Goal: Task Accomplishment & Management: Use online tool/utility

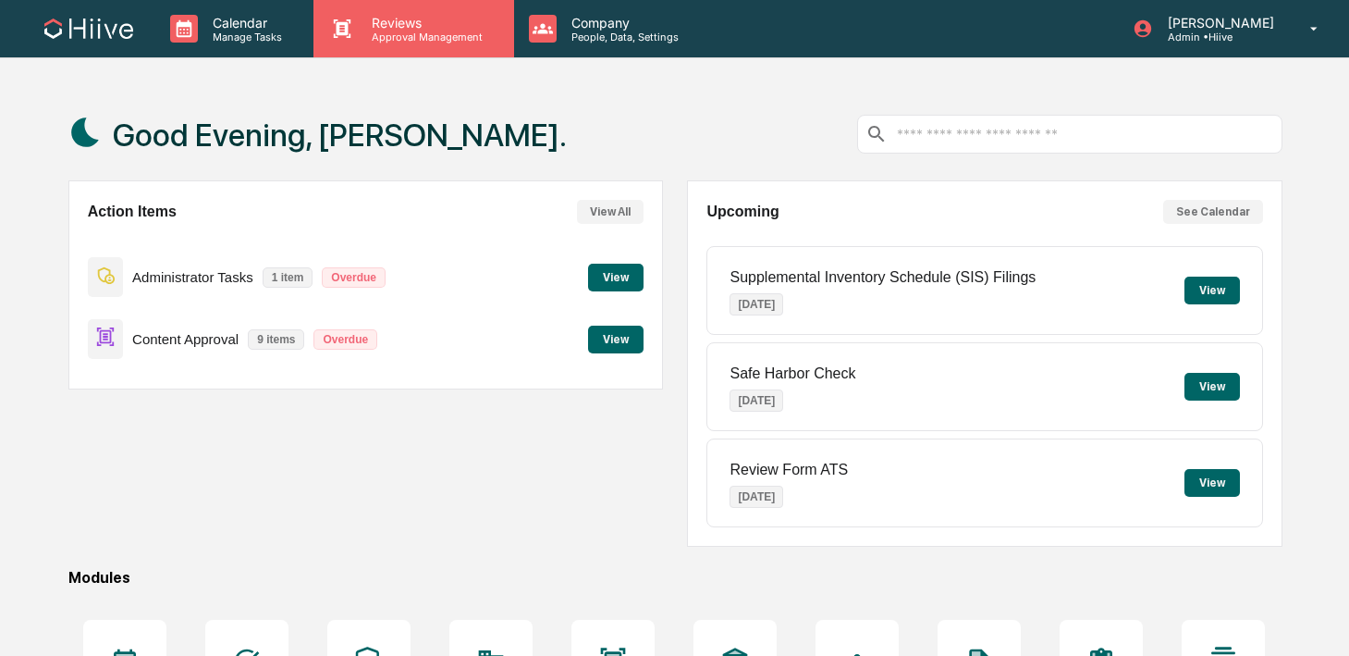
click at [407, 27] on p "Reviews" at bounding box center [424, 23] width 135 height 16
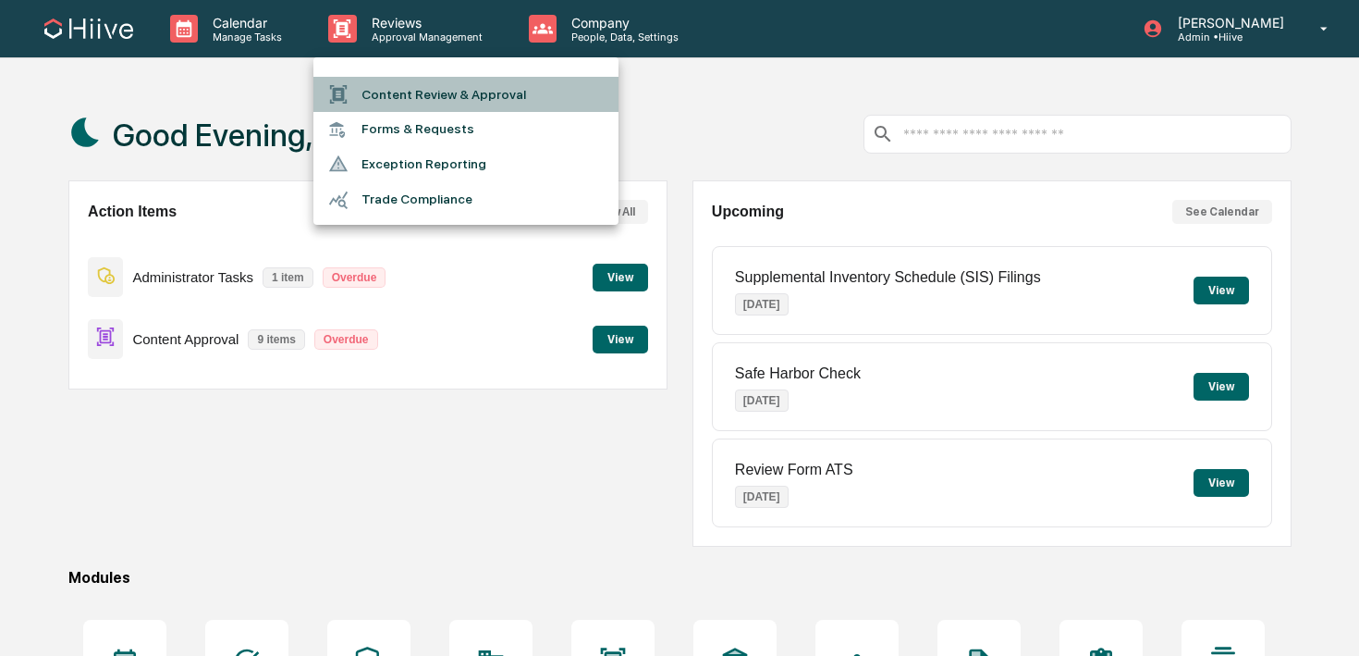
click at [387, 89] on li "Content Review & Approval" at bounding box center [465, 94] width 305 height 35
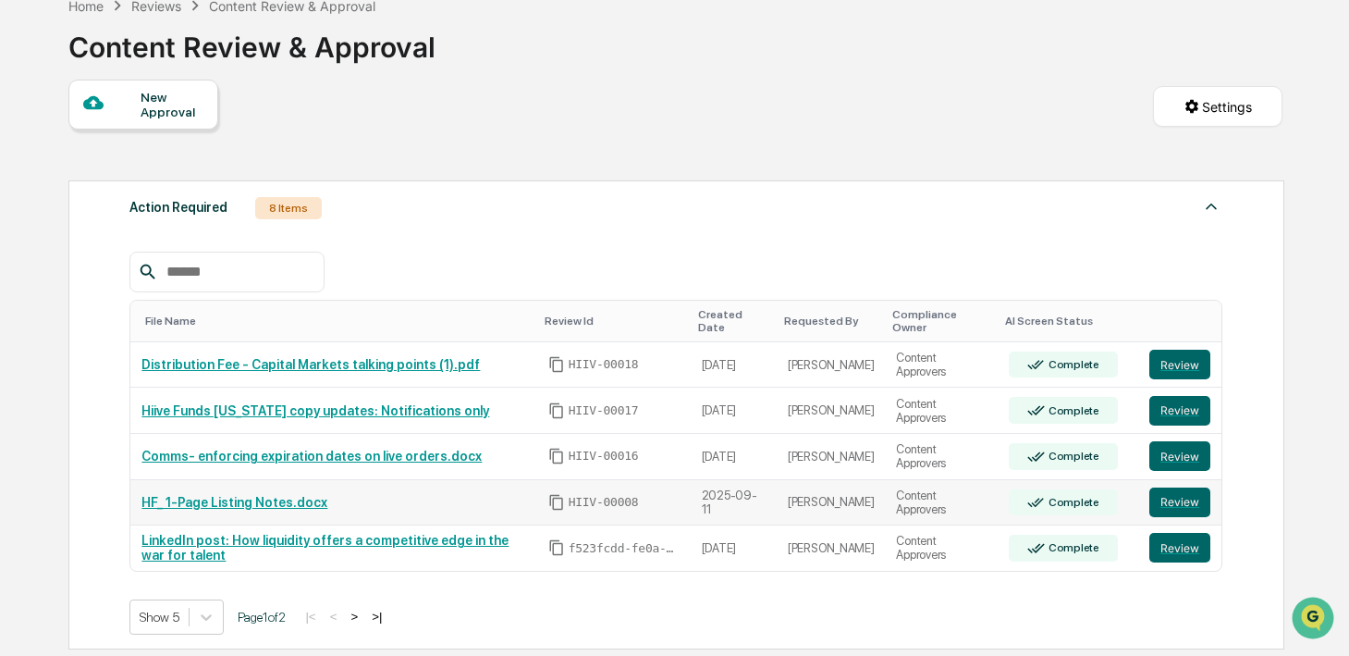
scroll to position [166, 0]
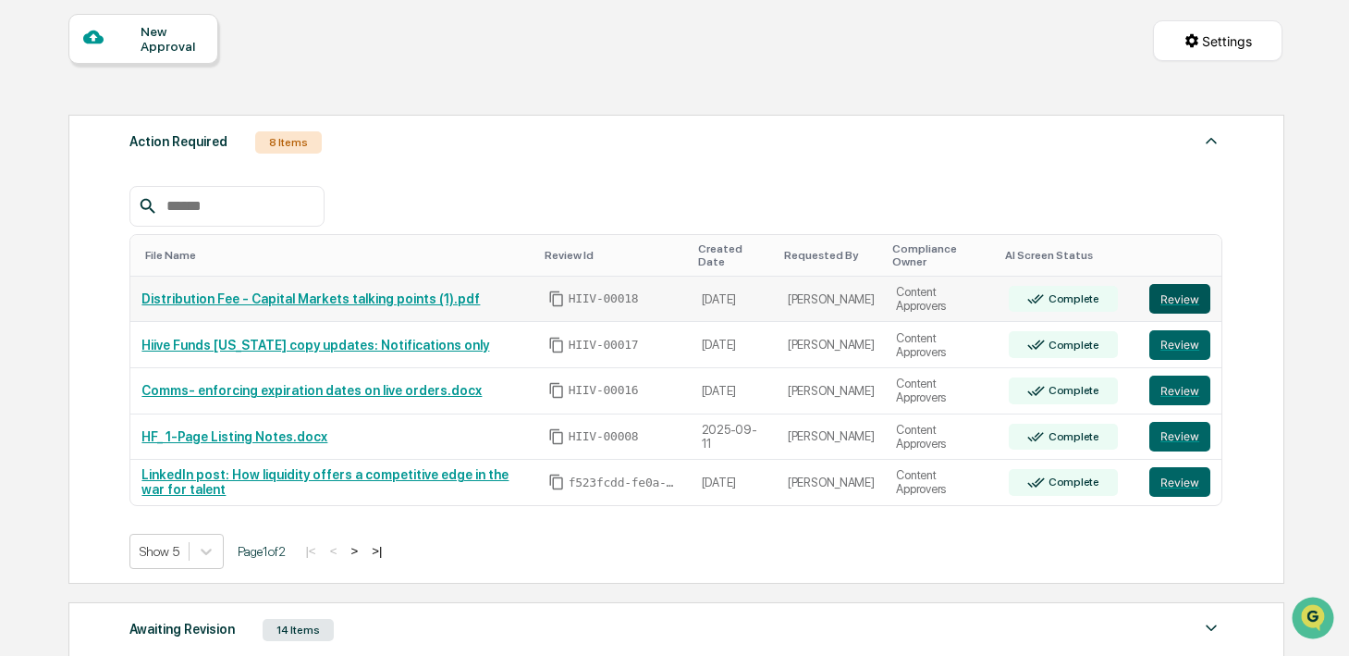
click at [1164, 310] on button "Review" at bounding box center [1179, 299] width 61 height 30
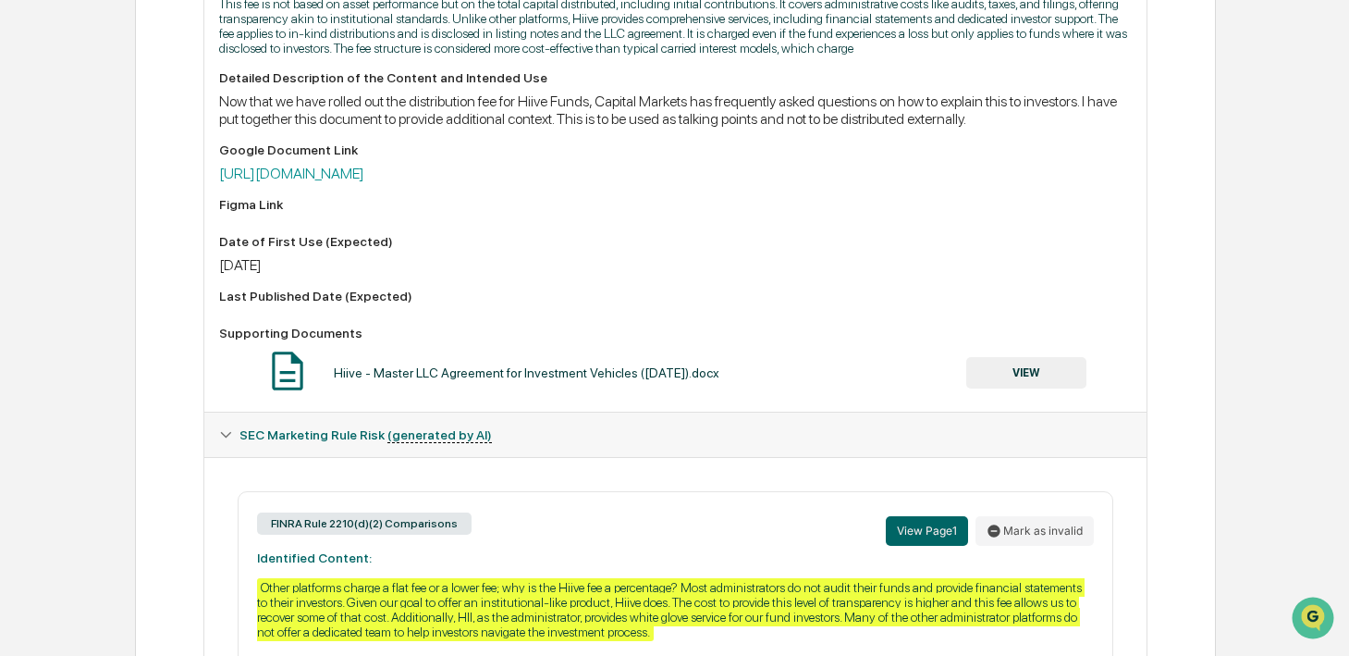
scroll to position [468, 0]
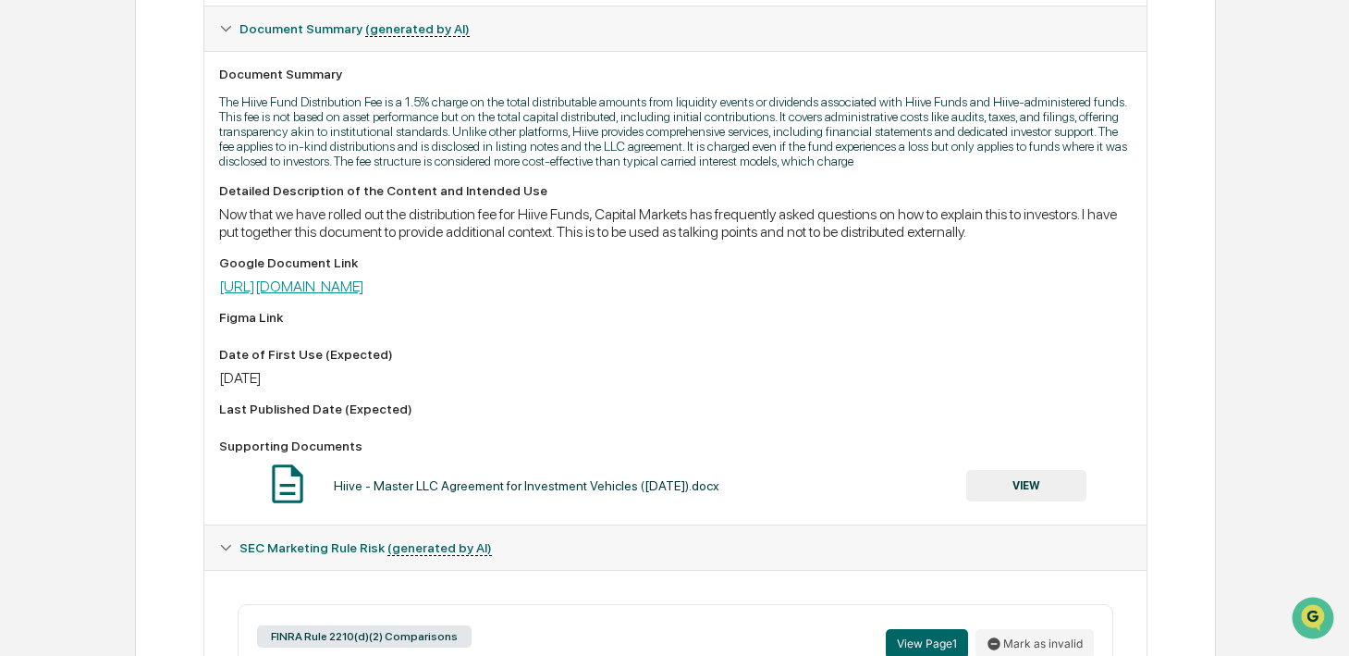
click at [364, 295] on link "https://docs.google.com/document/d/1oHdj8Eknngw_wdRIyAo3d8Wf1xOn63RKLZfjM0oZBTU…" at bounding box center [291, 286] width 145 height 18
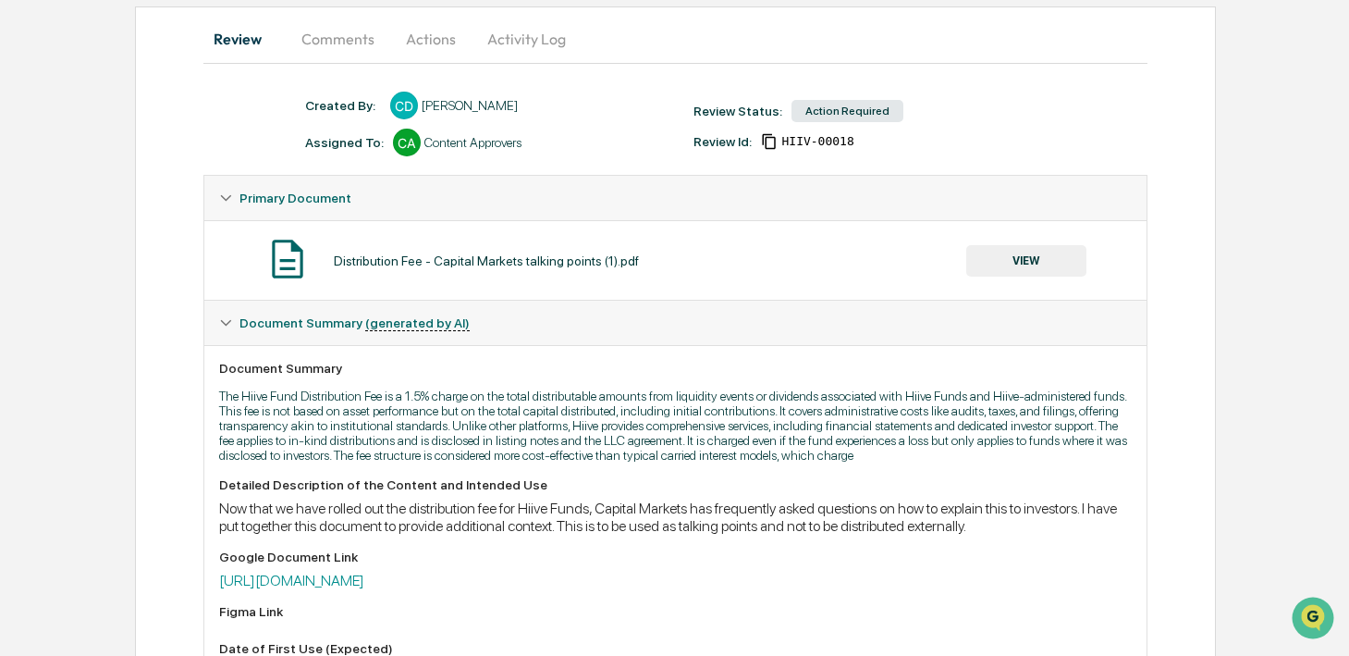
scroll to position [0, 0]
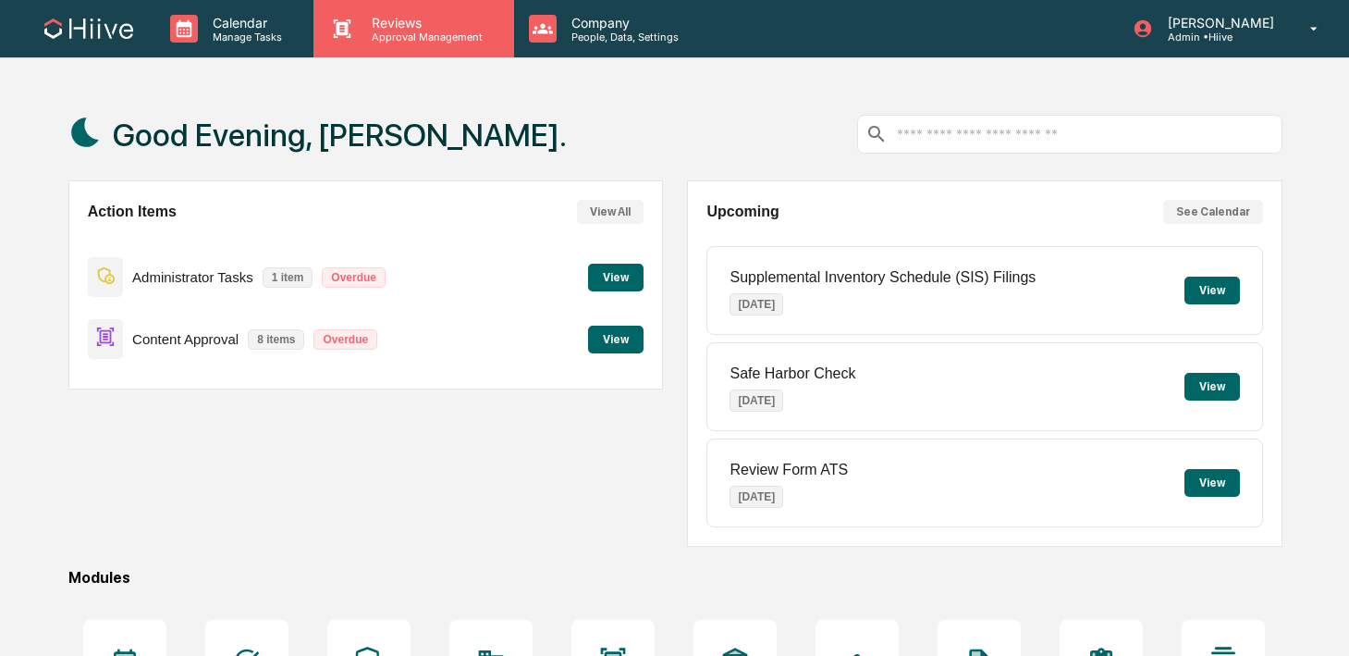
click at [365, 11] on div "Reviews Approval Management" at bounding box center [413, 28] width 200 height 57
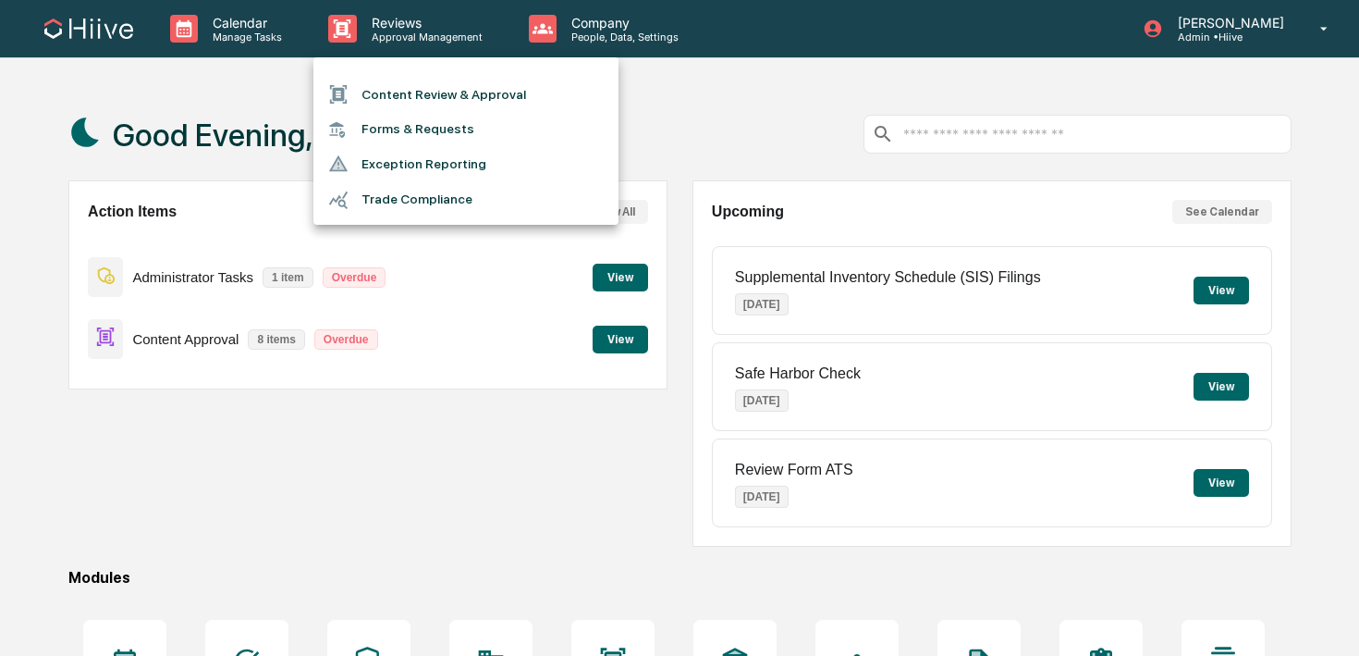
click at [375, 86] on li "Content Review & Approval" at bounding box center [465, 94] width 305 height 35
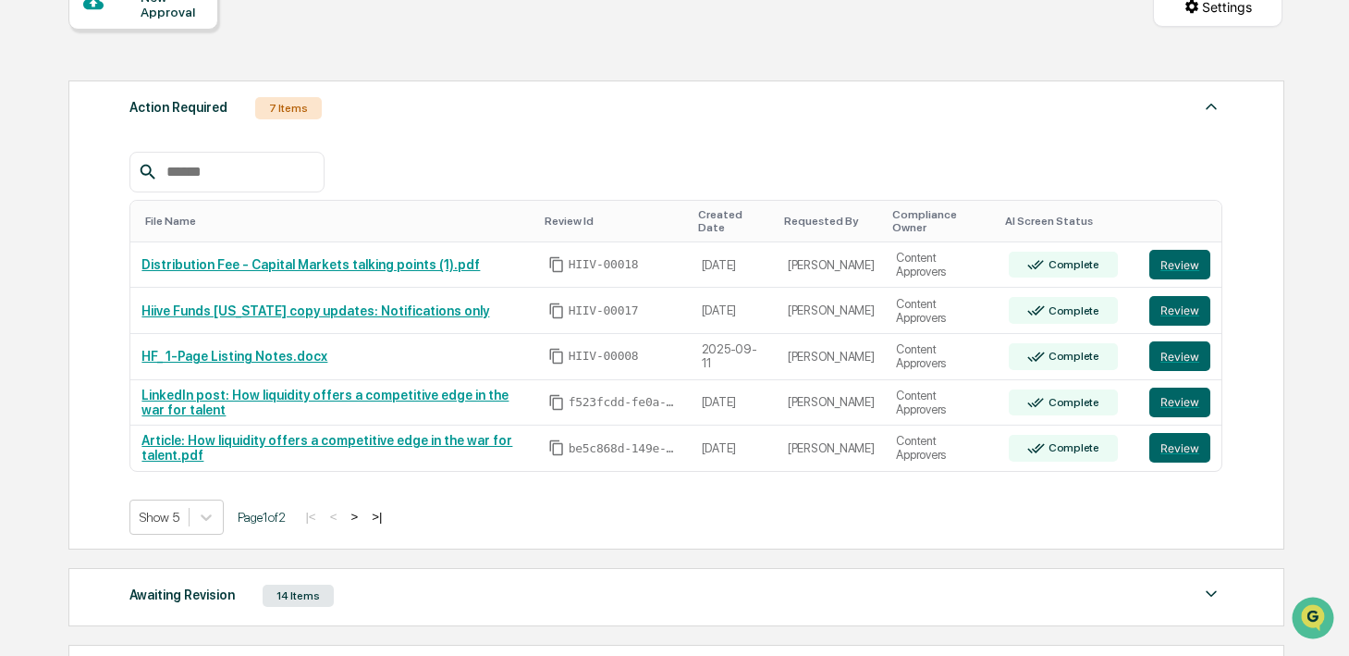
click at [363, 517] on button ">" at bounding box center [354, 517] width 18 height 16
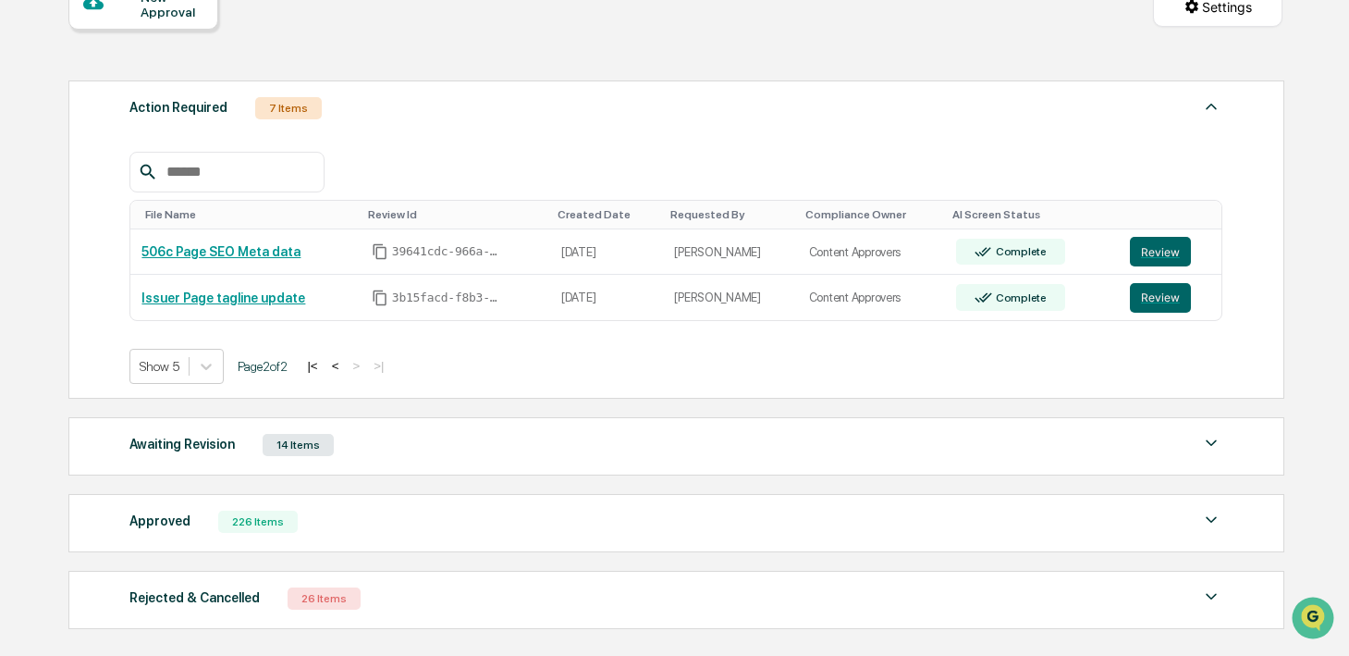
click at [345, 366] on button "<" at bounding box center [335, 366] width 18 height 16
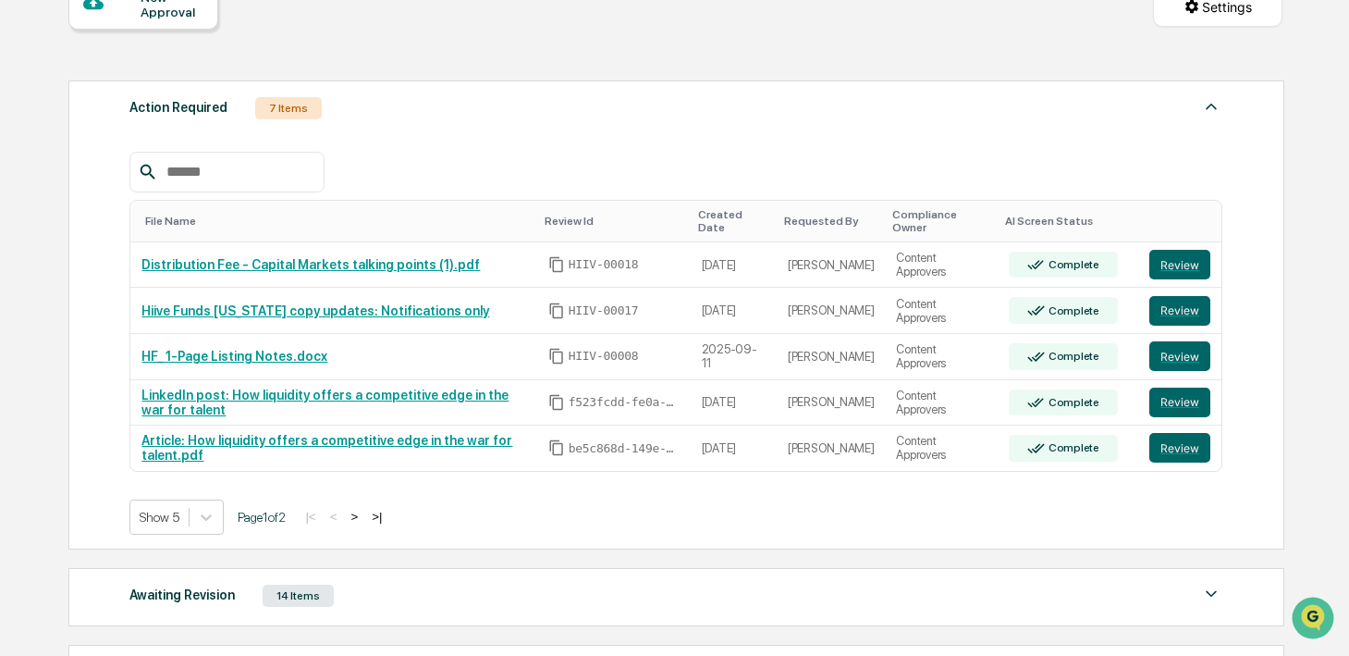
click at [363, 520] on button ">" at bounding box center [354, 517] width 18 height 16
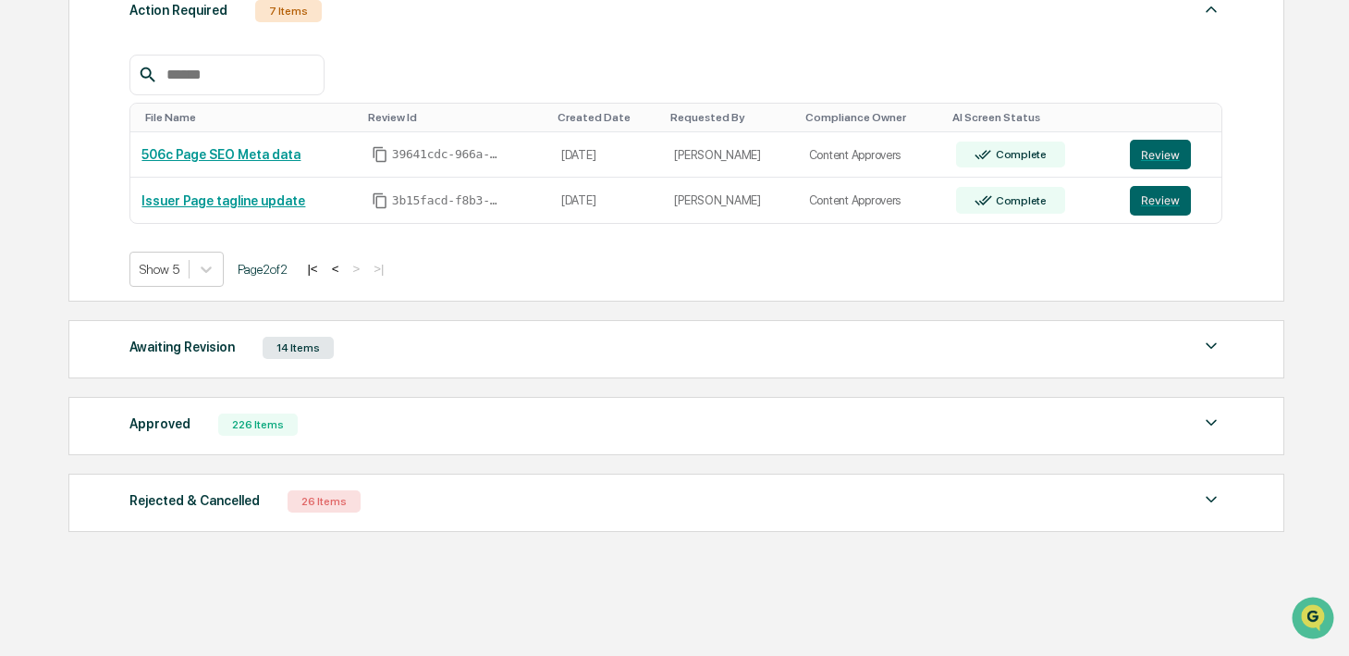
scroll to position [305, 0]
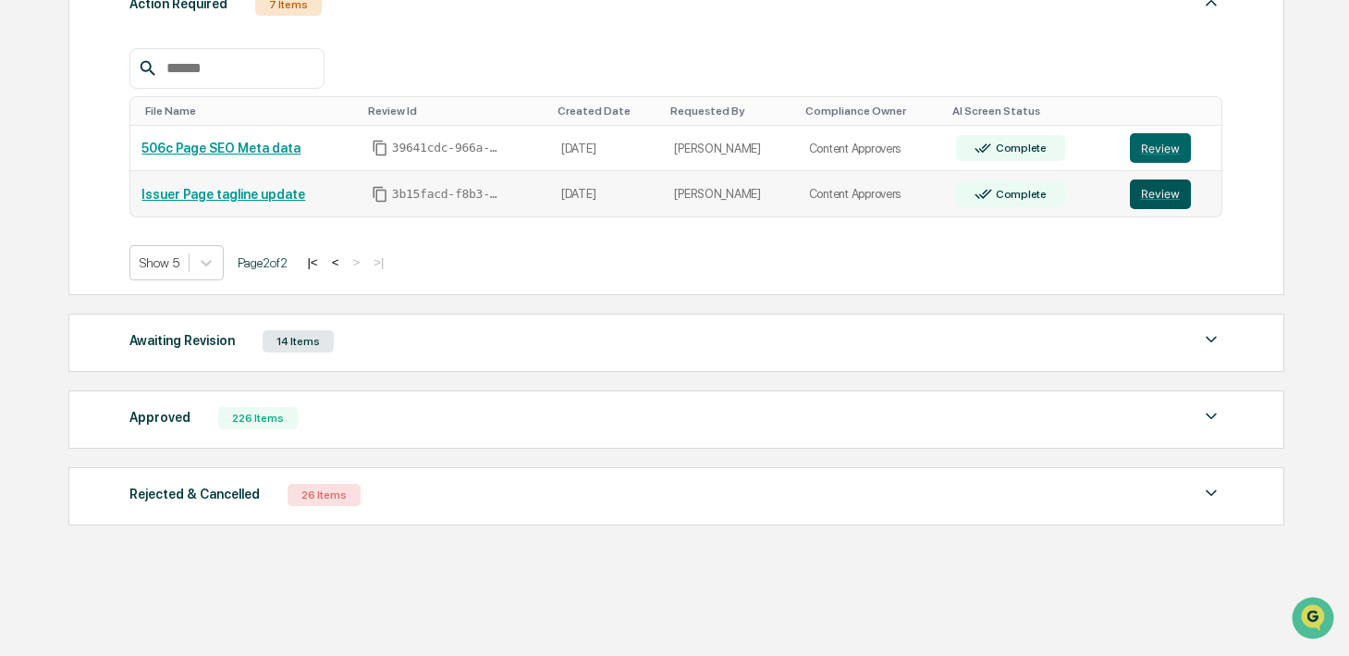
click at [1136, 203] on button "Review" at bounding box center [1160, 194] width 61 height 30
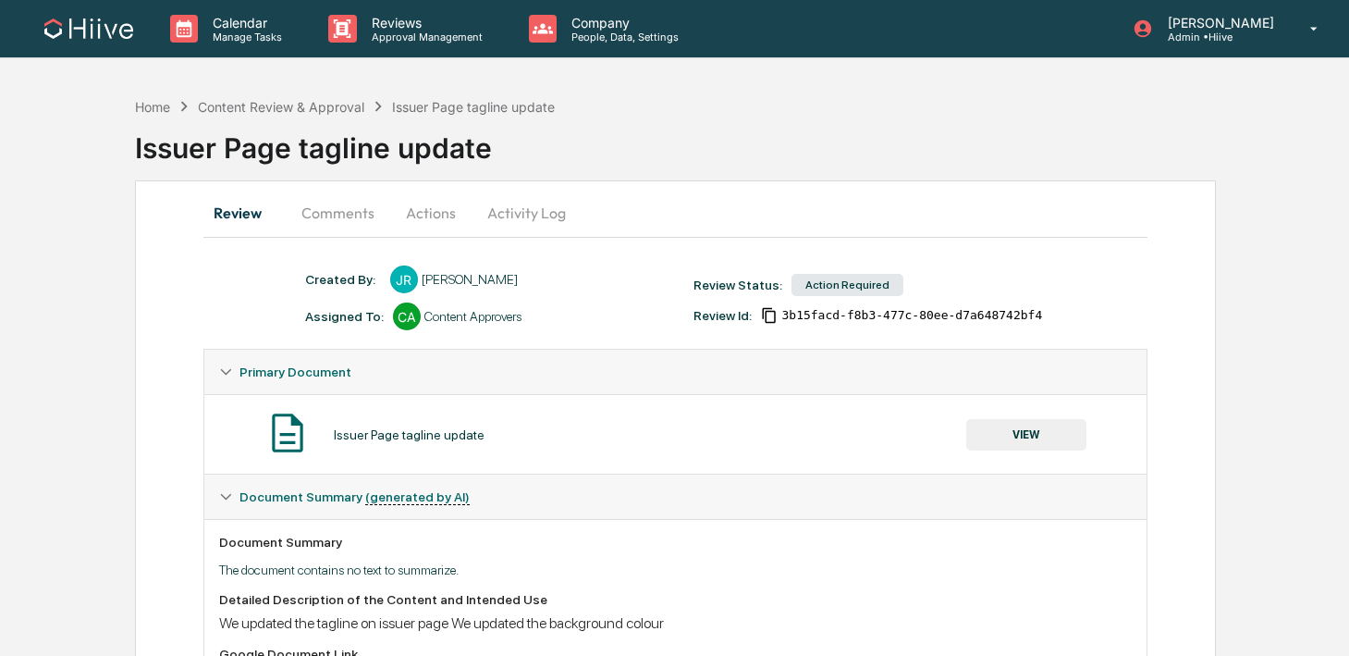
scroll to position [75, 0]
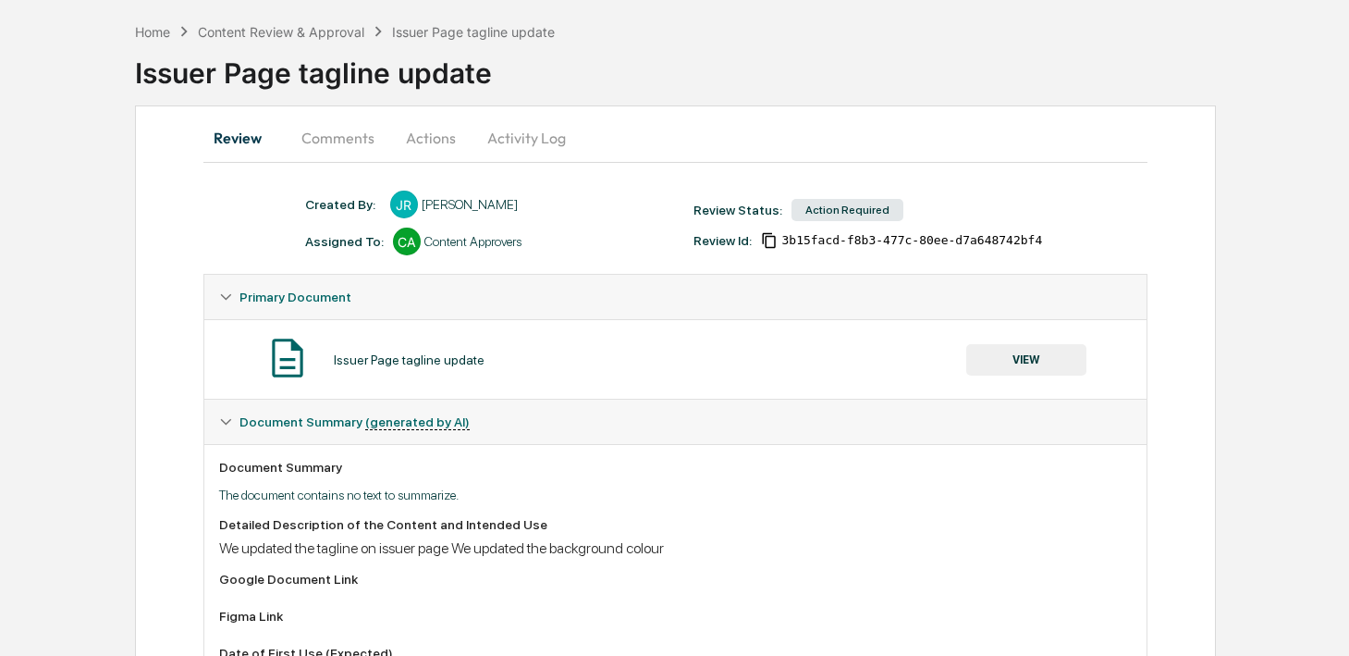
click at [344, 148] on button "Comments" at bounding box center [338, 138] width 103 height 44
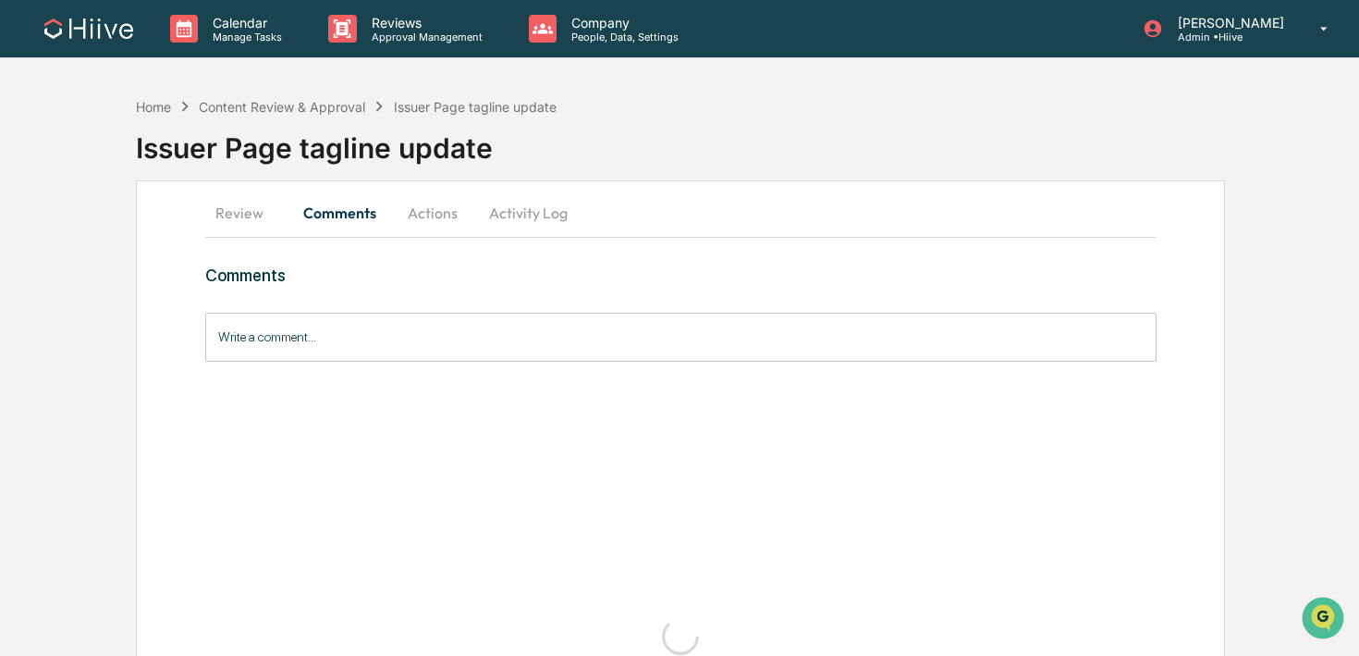
scroll to position [0, 0]
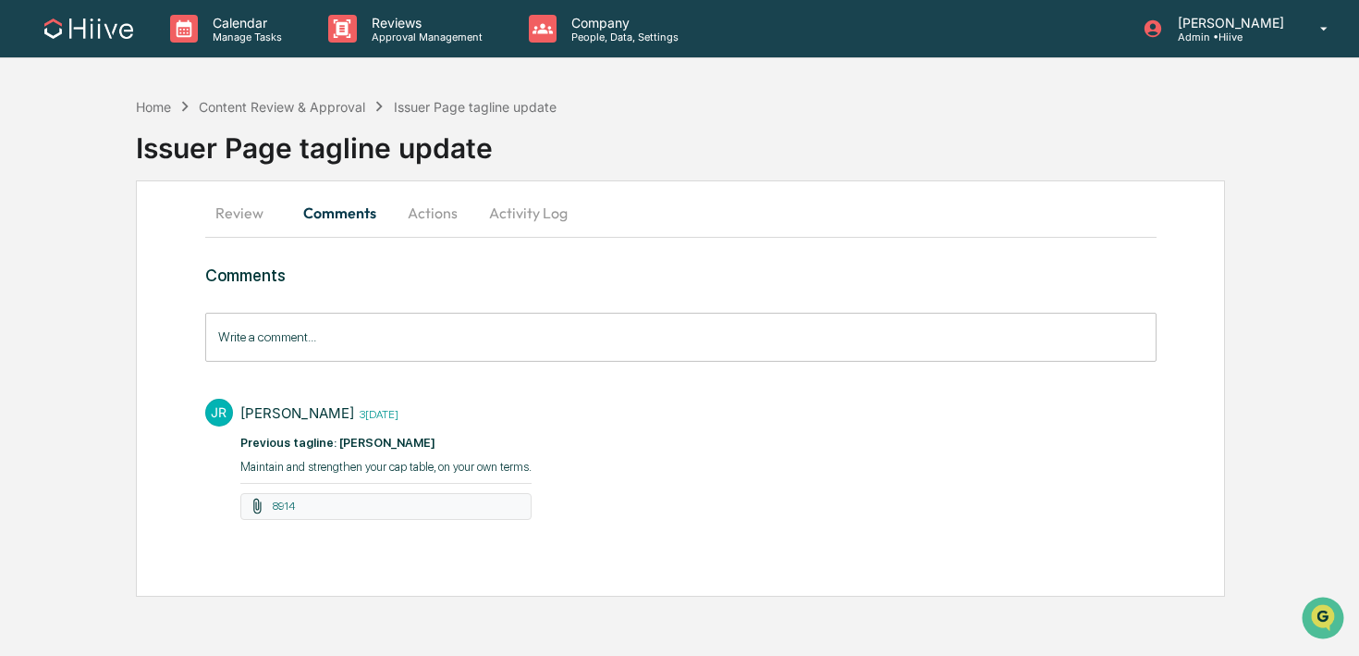
click at [374, 273] on h3 "Comments" at bounding box center [680, 274] width 951 height 19
click at [308, 347] on input "Write a comment..." at bounding box center [680, 337] width 951 height 49
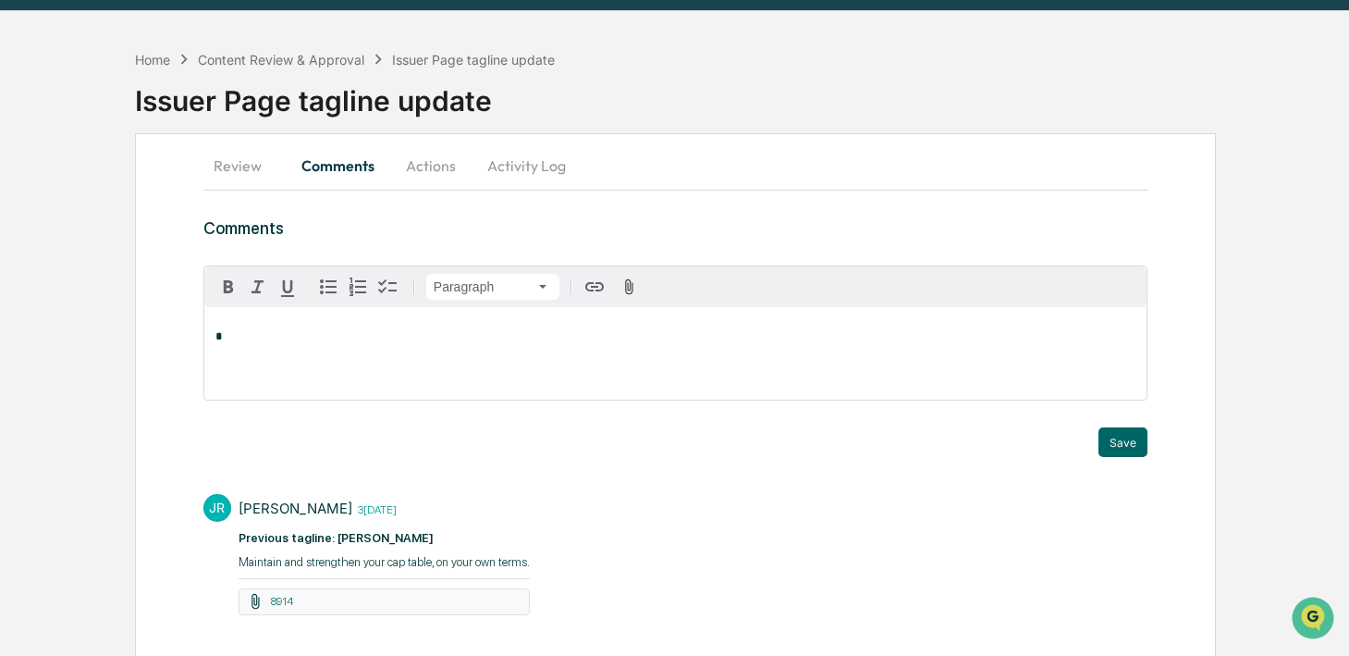
scroll to position [82, 0]
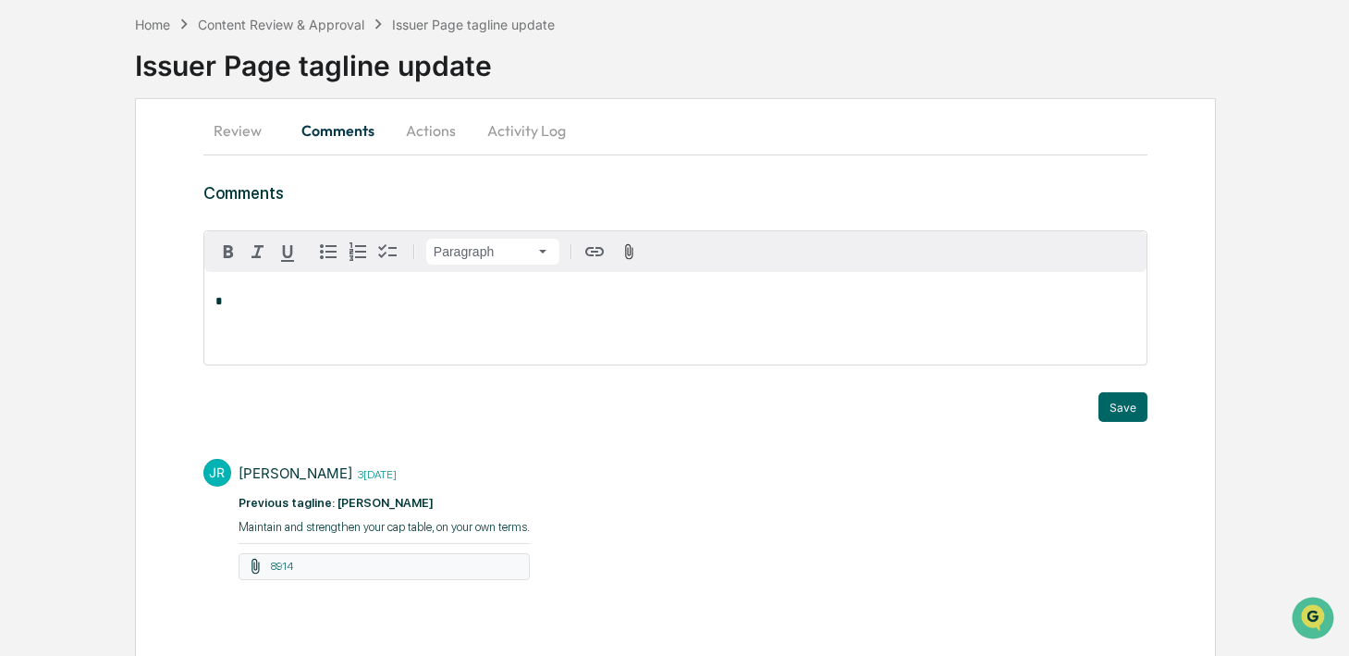
click at [270, 571] on div "8914" at bounding box center [384, 566] width 291 height 27
click at [283, 566] on link "8914" at bounding box center [282, 565] width 22 height 13
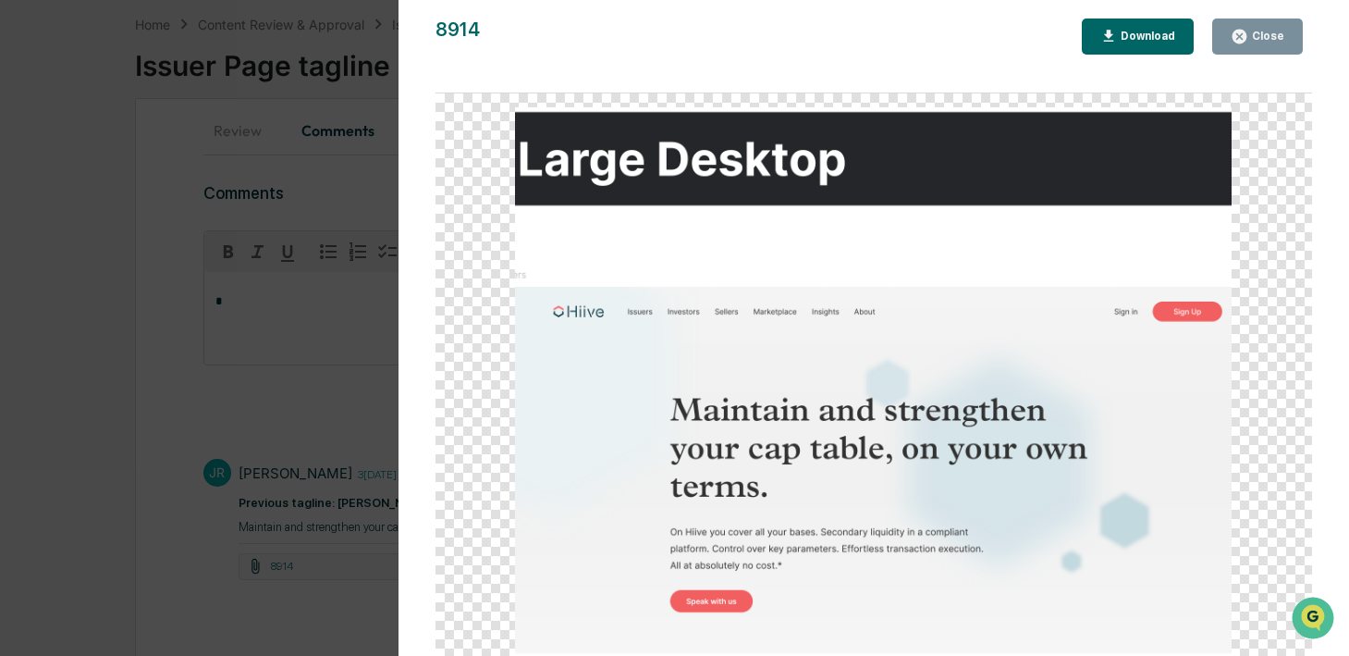
click at [1254, 40] on div "Close" at bounding box center [1266, 36] width 36 height 13
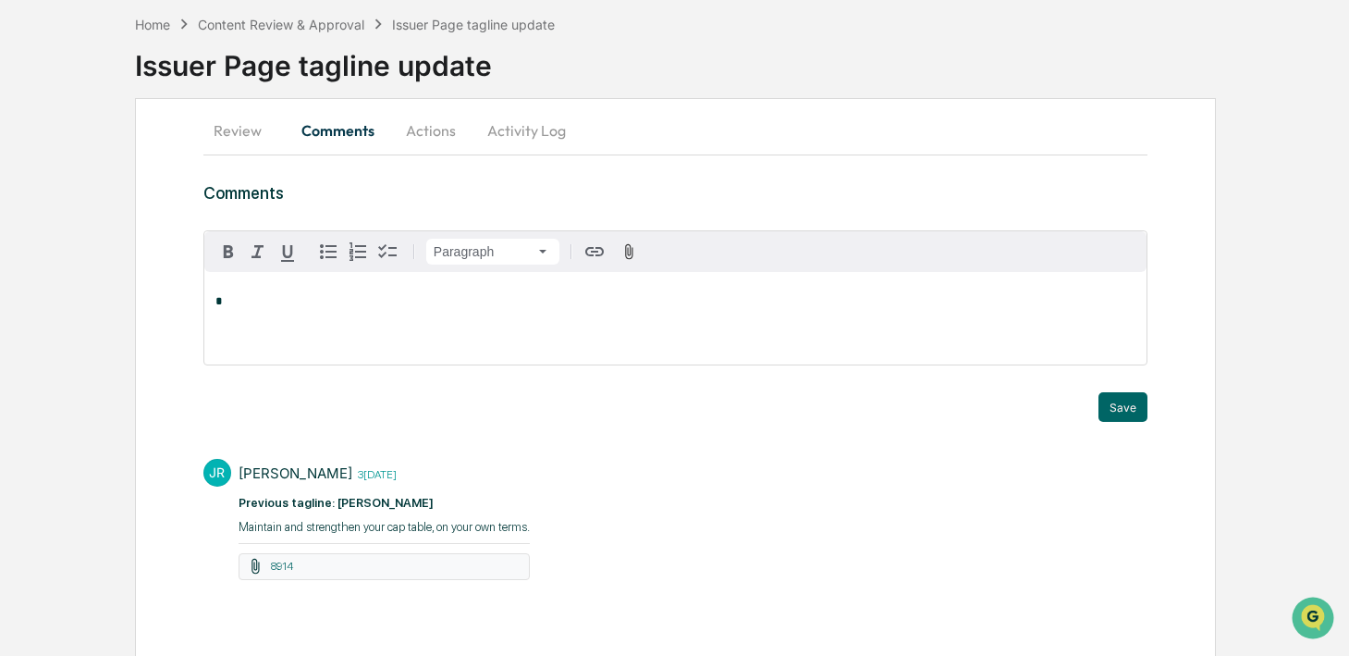
click at [537, 343] on div "*" at bounding box center [675, 318] width 942 height 92
click at [441, 141] on button "Actions" at bounding box center [430, 130] width 83 height 44
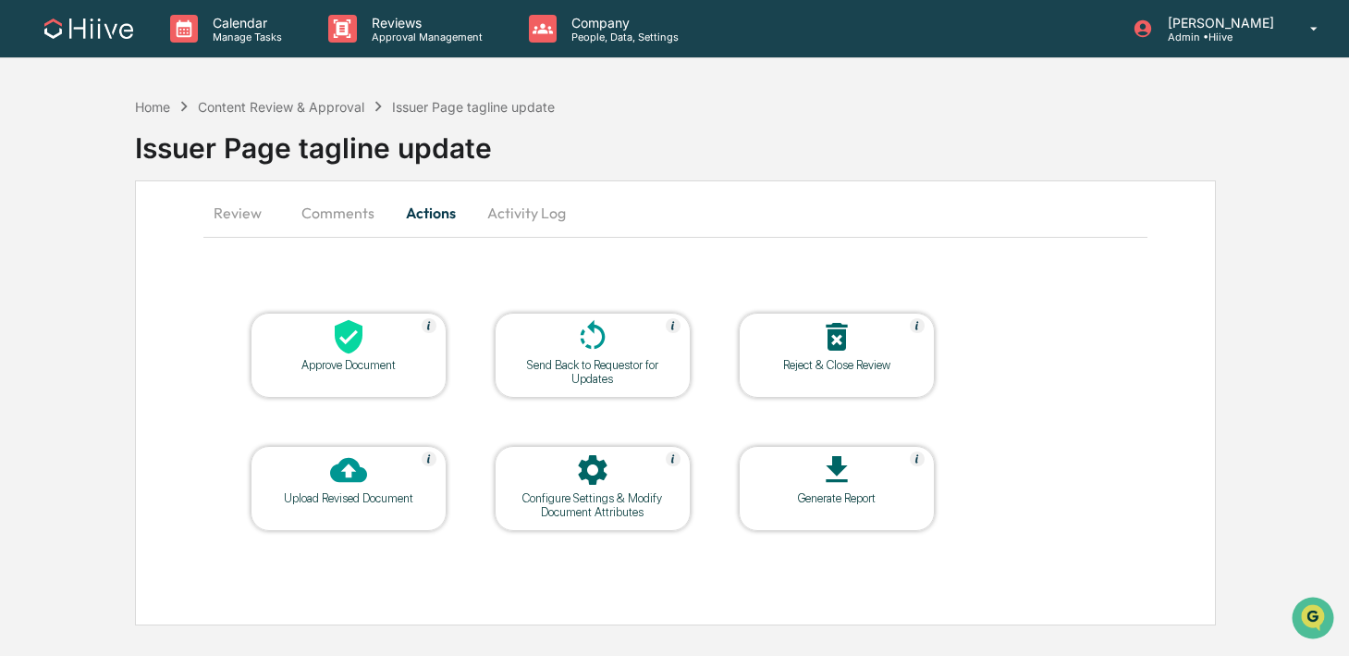
scroll to position [0, 0]
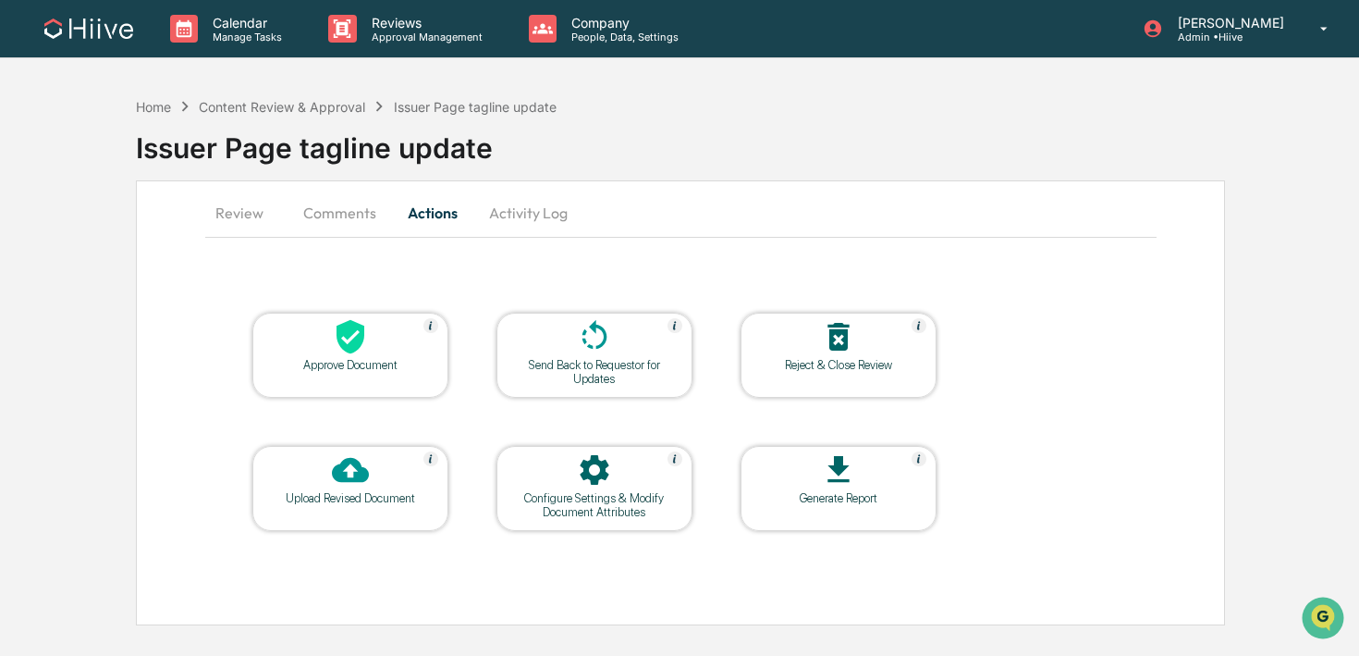
click at [336, 214] on button "Comments" at bounding box center [339, 212] width 103 height 44
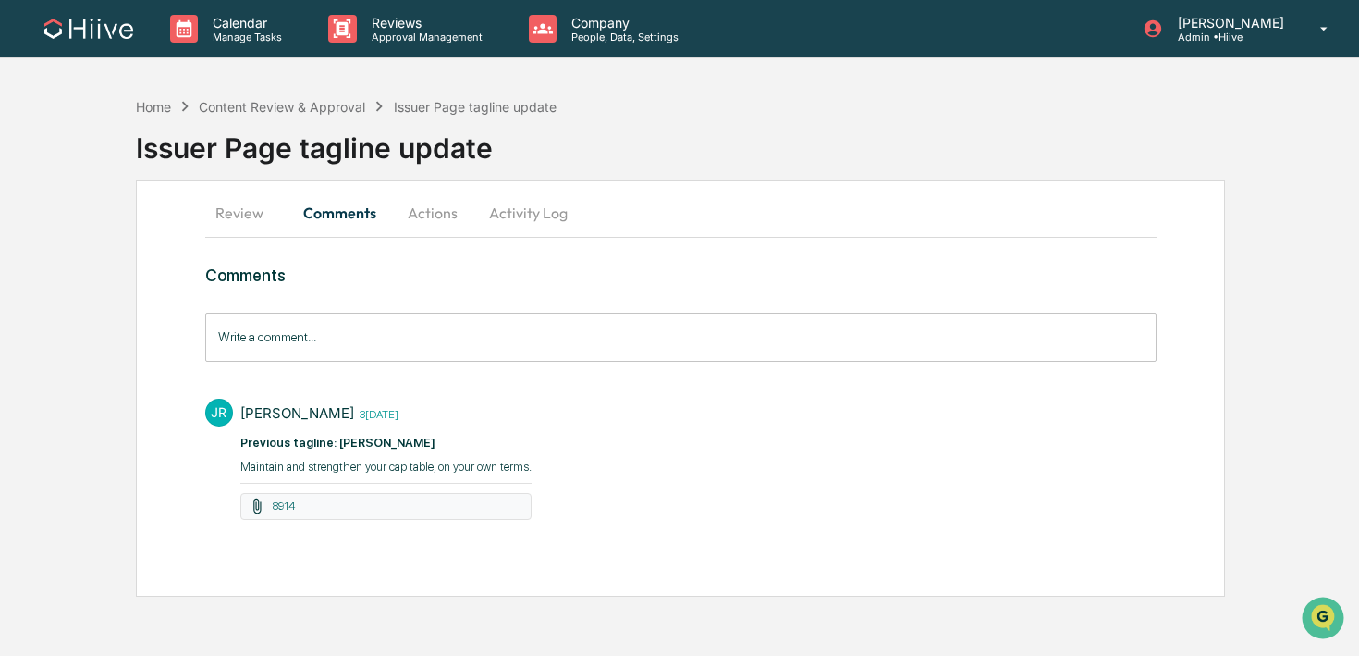
click at [281, 213] on button "Review" at bounding box center [246, 212] width 83 height 44
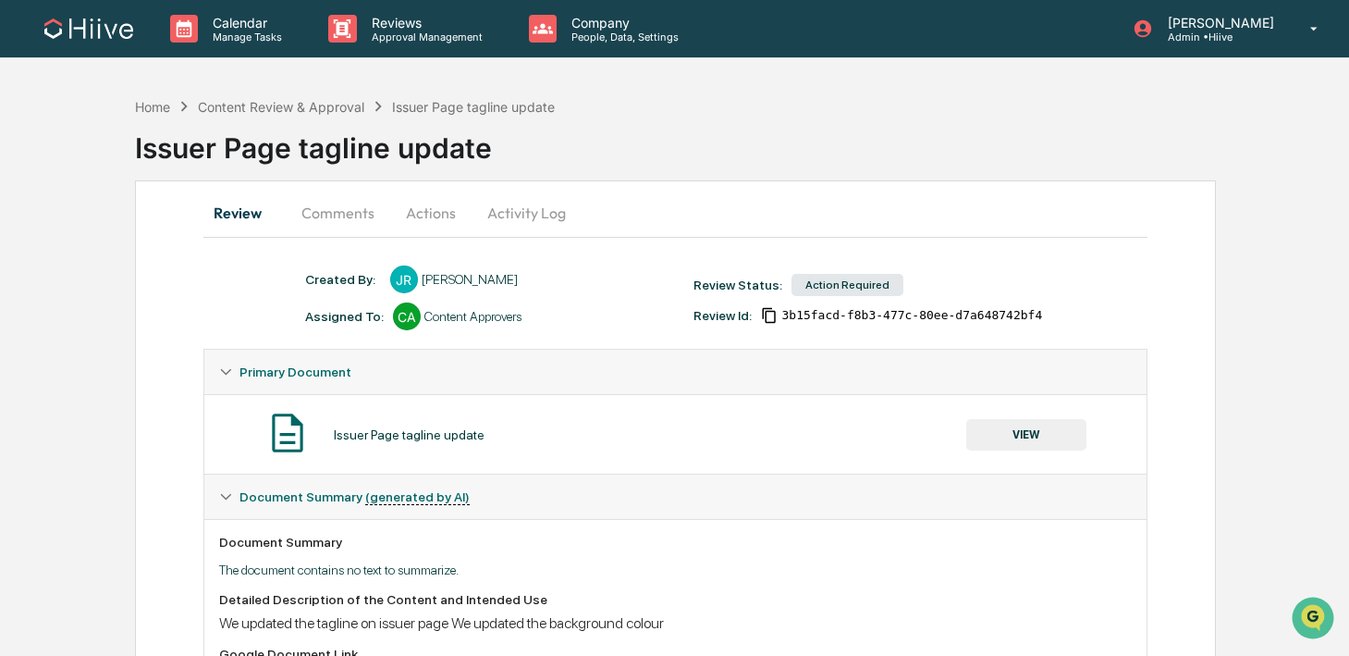
click at [973, 426] on button "VIEW" at bounding box center [1026, 434] width 120 height 31
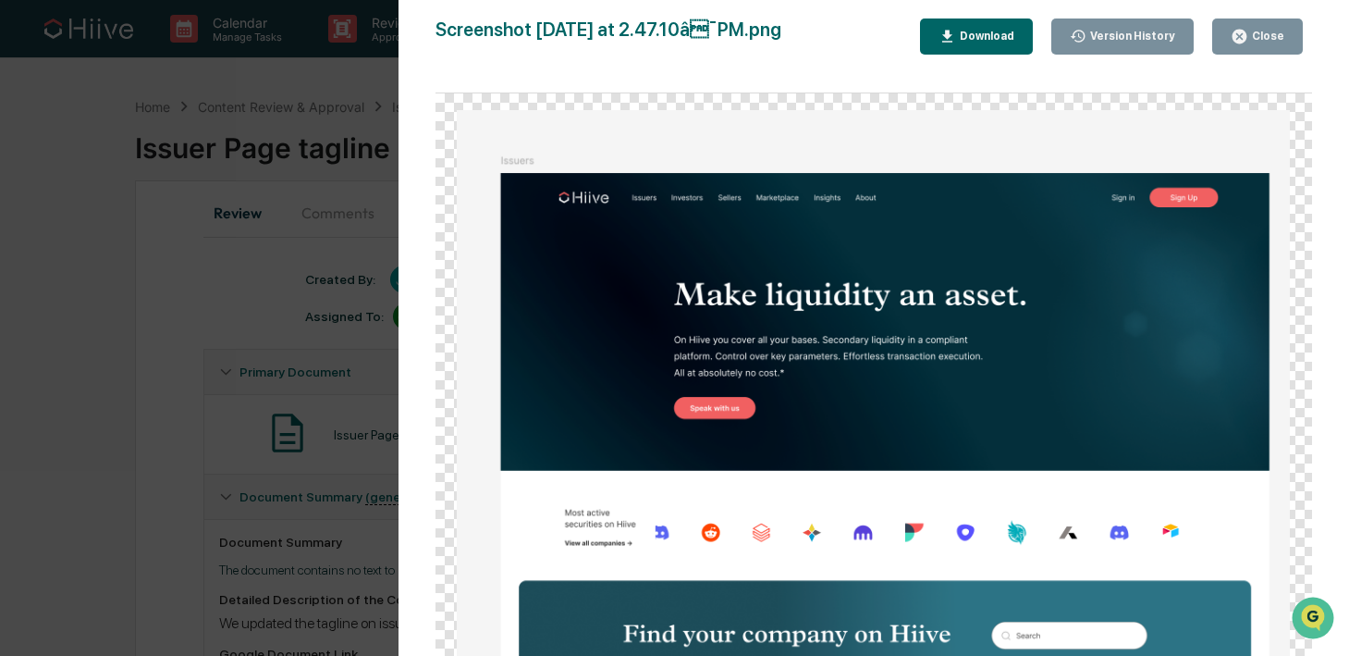
click at [1262, 37] on div "Close" at bounding box center [1266, 36] width 36 height 13
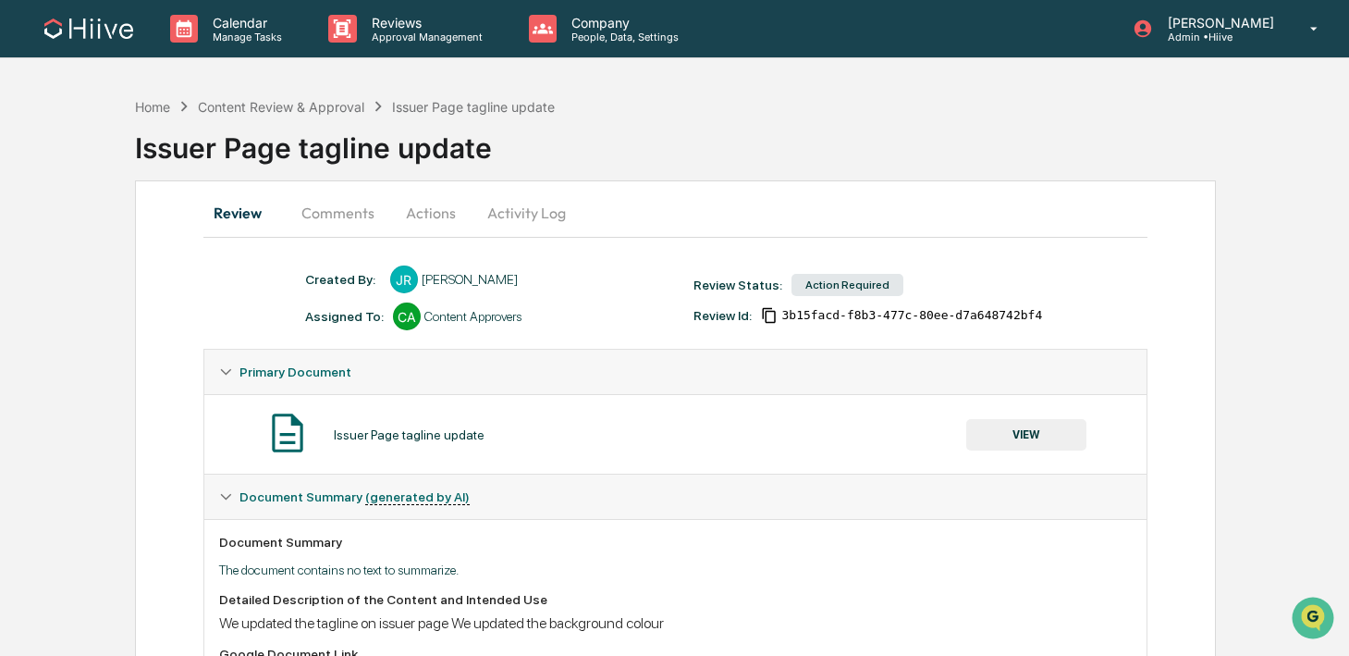
click at [343, 216] on button "Comments" at bounding box center [338, 212] width 103 height 44
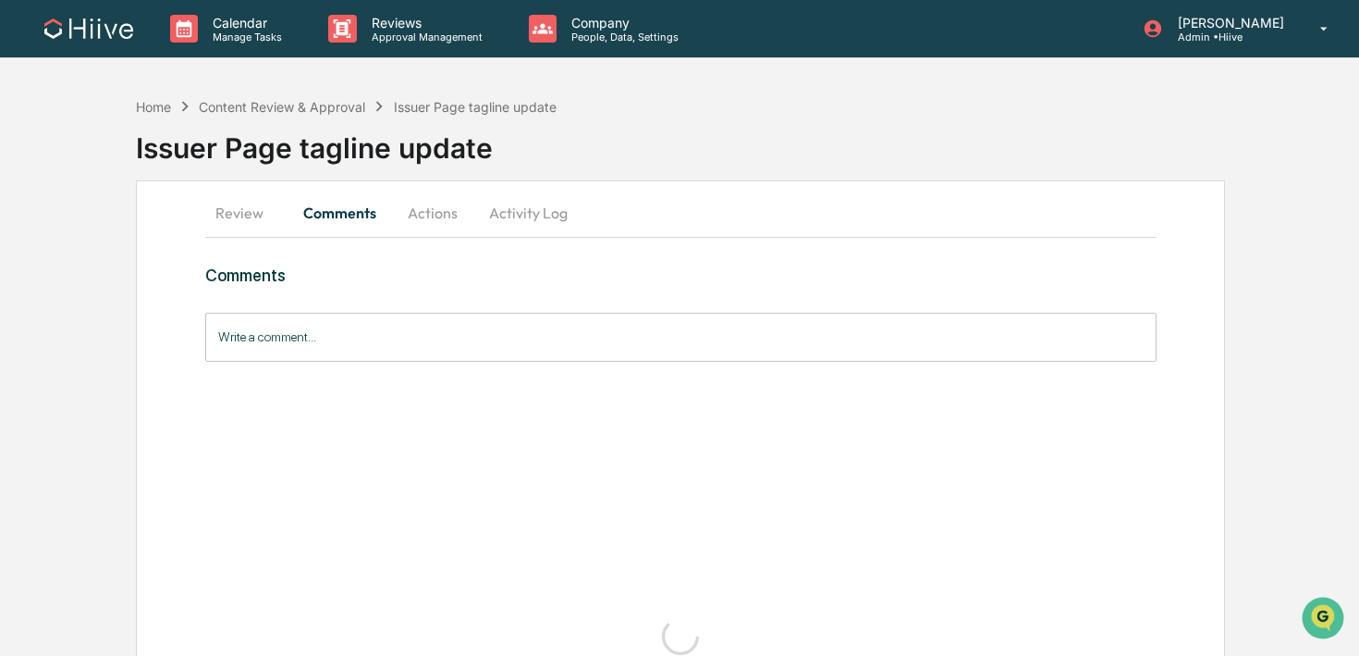
click at [351, 345] on input "Write a comment..." at bounding box center [680, 337] width 951 height 49
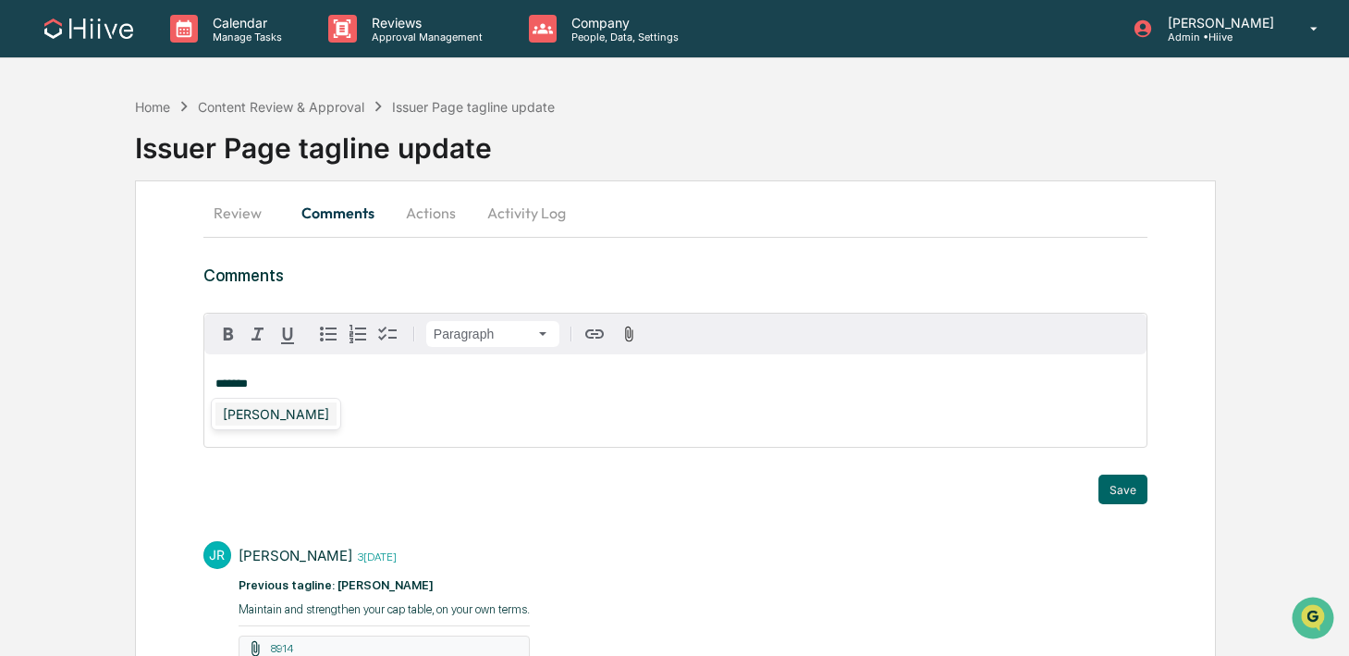
click at [284, 418] on div "Susan Woodard" at bounding box center [275, 413] width 121 height 23
click at [223, 337] on icon "button" at bounding box center [228, 334] width 22 height 22
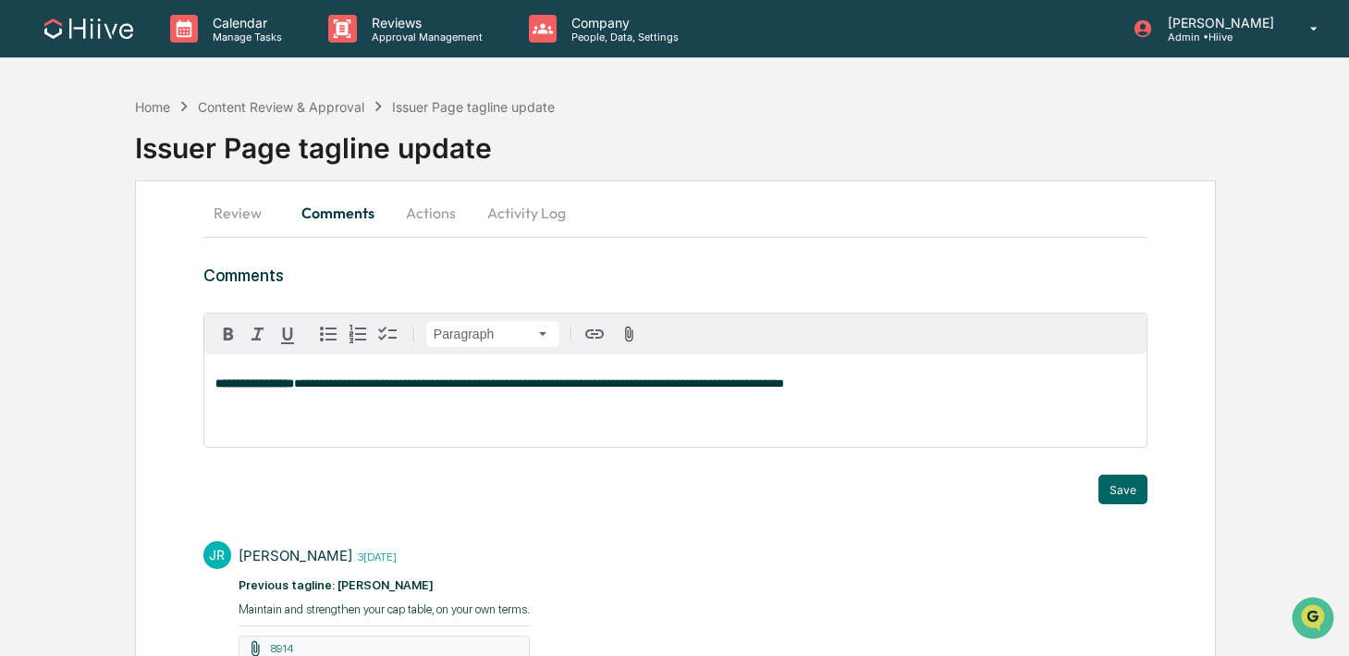
click at [780, 380] on span "**********" at bounding box center [539, 383] width 490 height 12
click at [1129, 489] on button "Save" at bounding box center [1123, 489] width 49 height 30
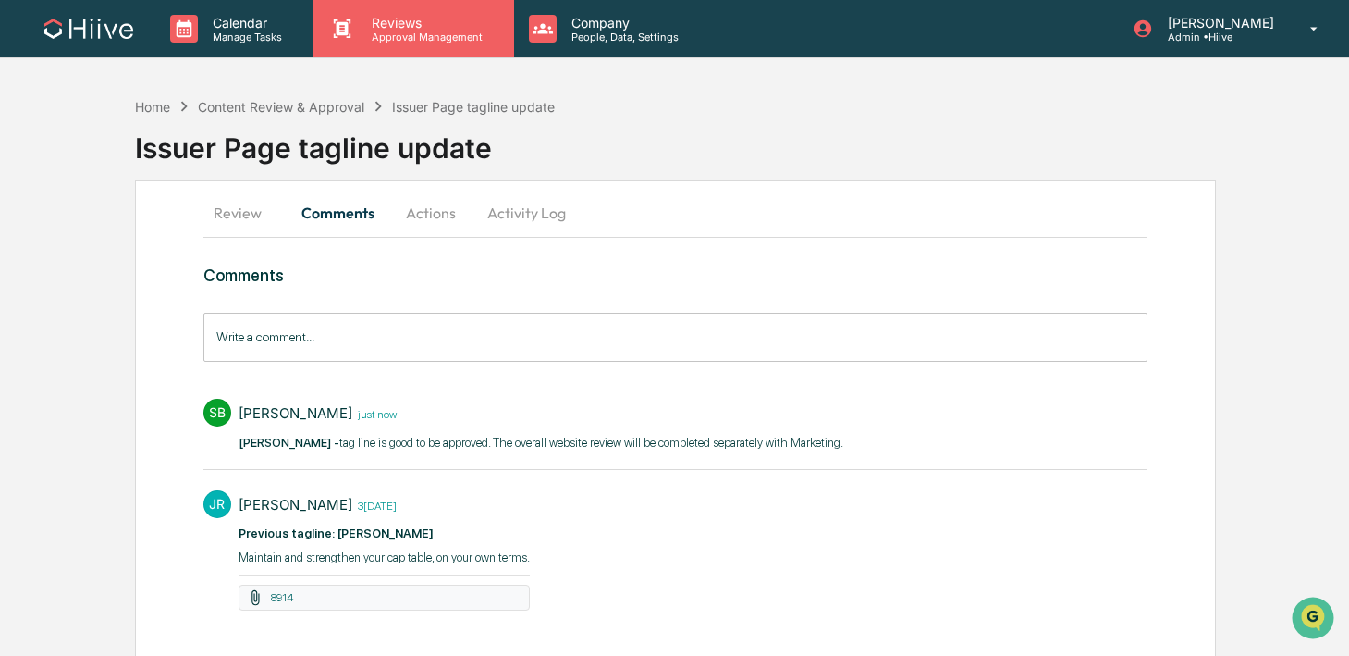
click at [424, 48] on div "Reviews Approval Management" at bounding box center [413, 28] width 200 height 57
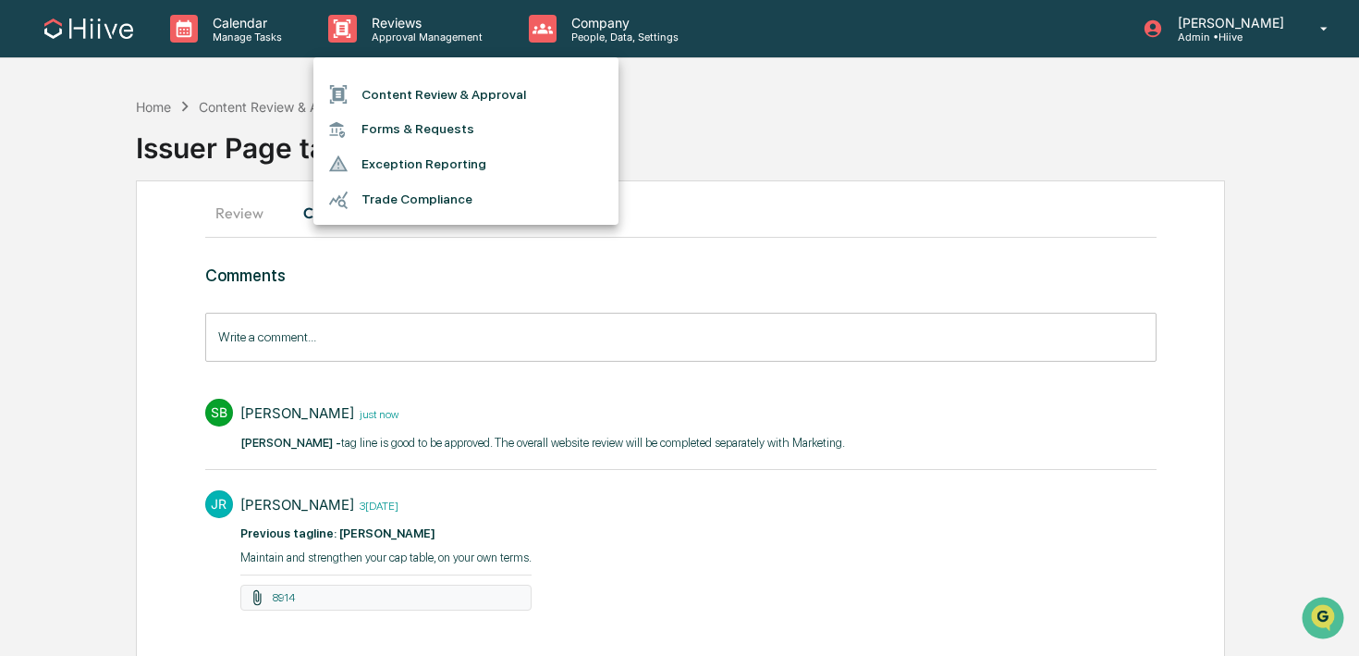
click at [436, 91] on li "Content Review & Approval" at bounding box center [465, 94] width 305 height 35
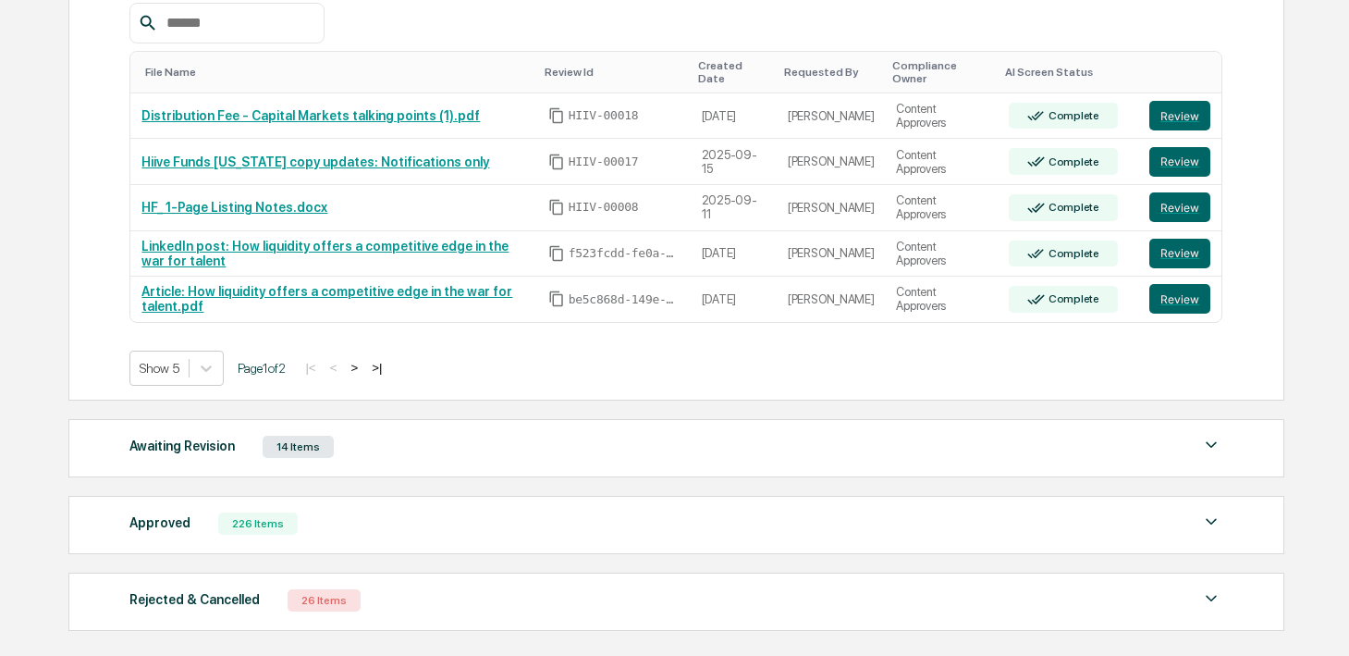
scroll to position [315, 0]
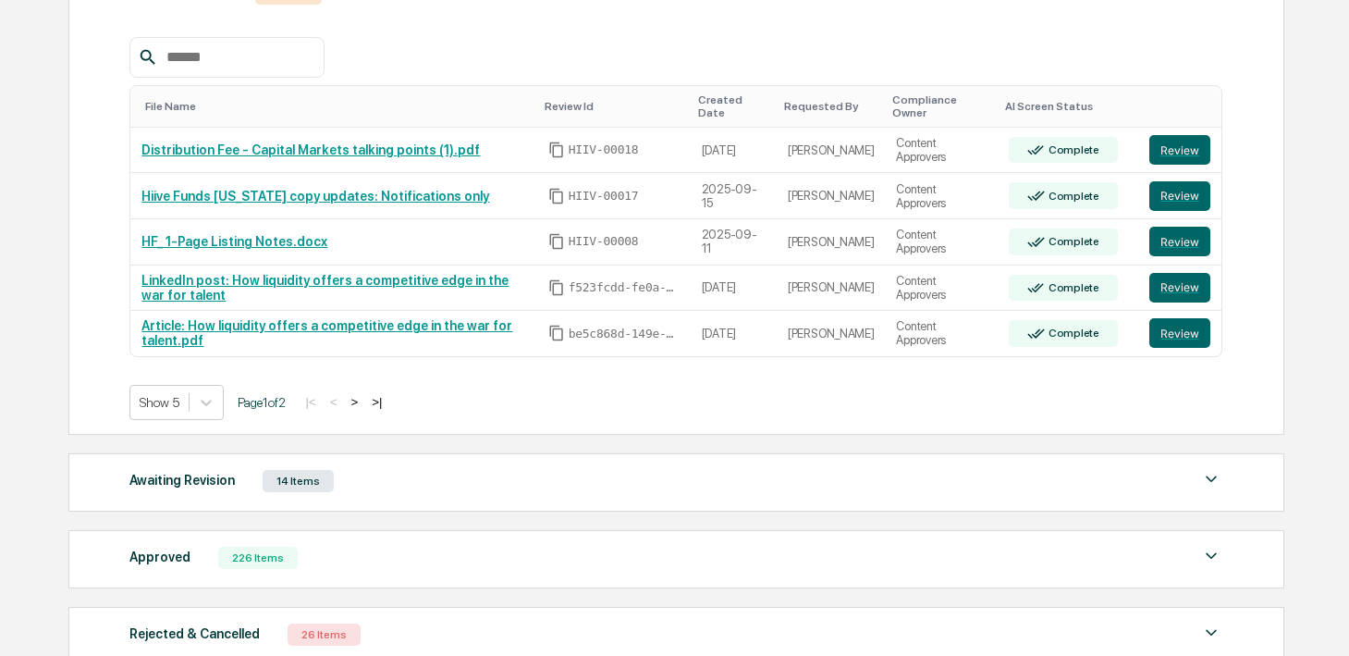
click at [363, 399] on button ">" at bounding box center [354, 402] width 18 height 16
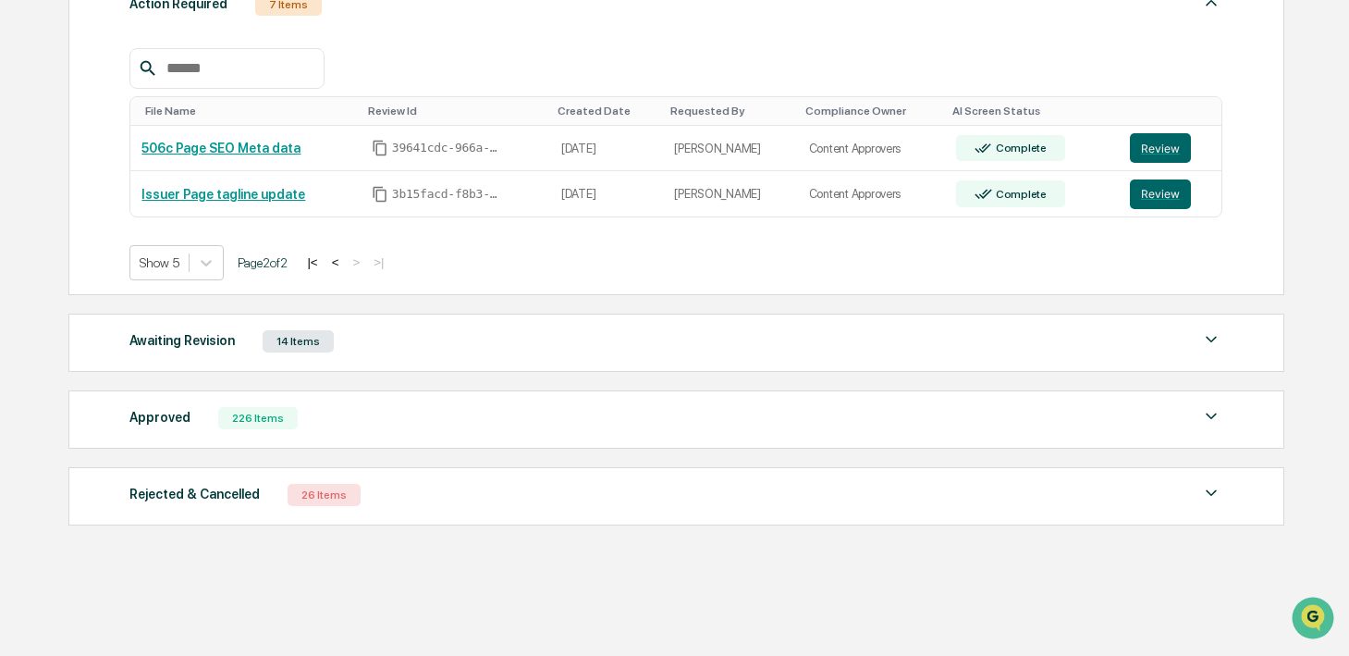
scroll to position [0, 0]
click at [345, 260] on button "<" at bounding box center [335, 262] width 18 height 16
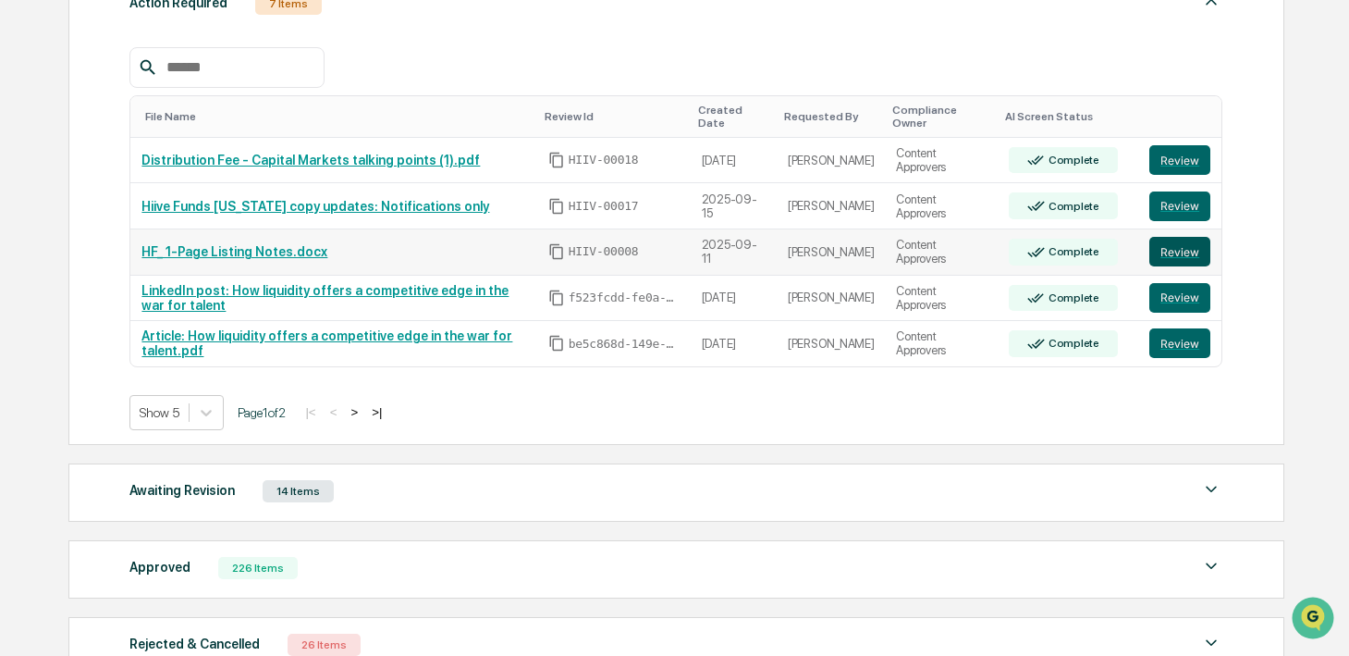
click at [1172, 252] on button "Review" at bounding box center [1179, 252] width 61 height 30
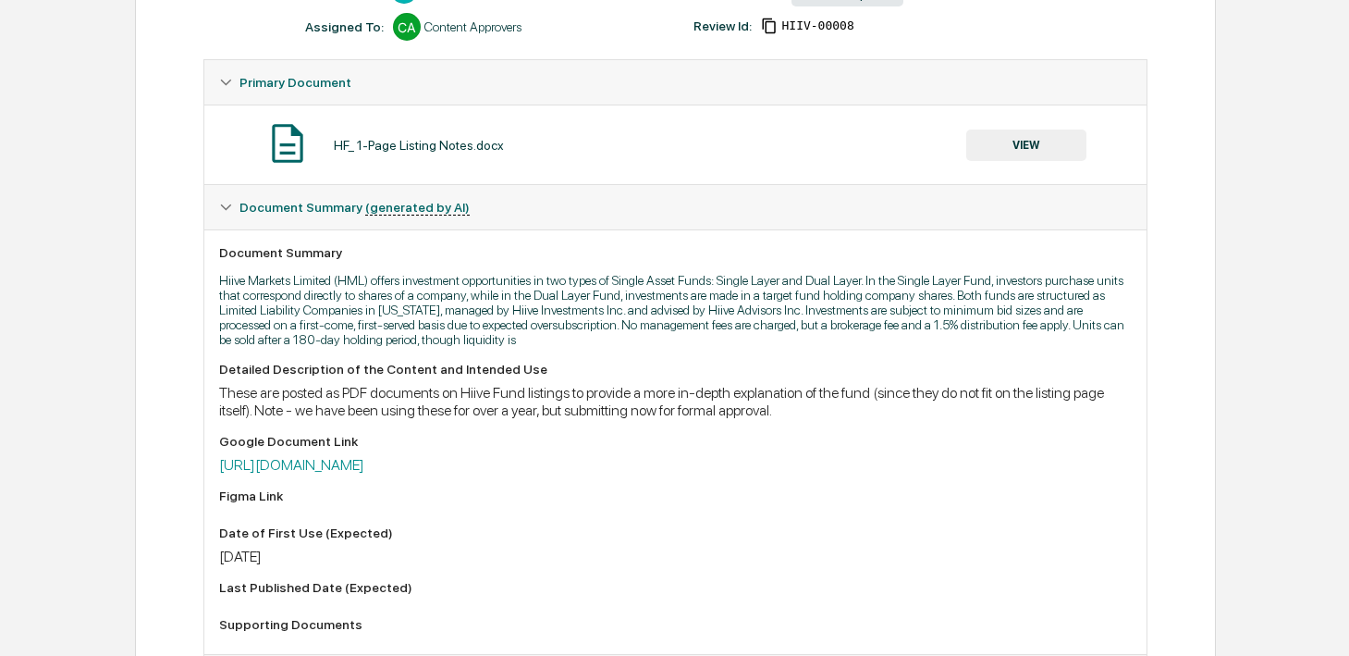
scroll to position [323, 0]
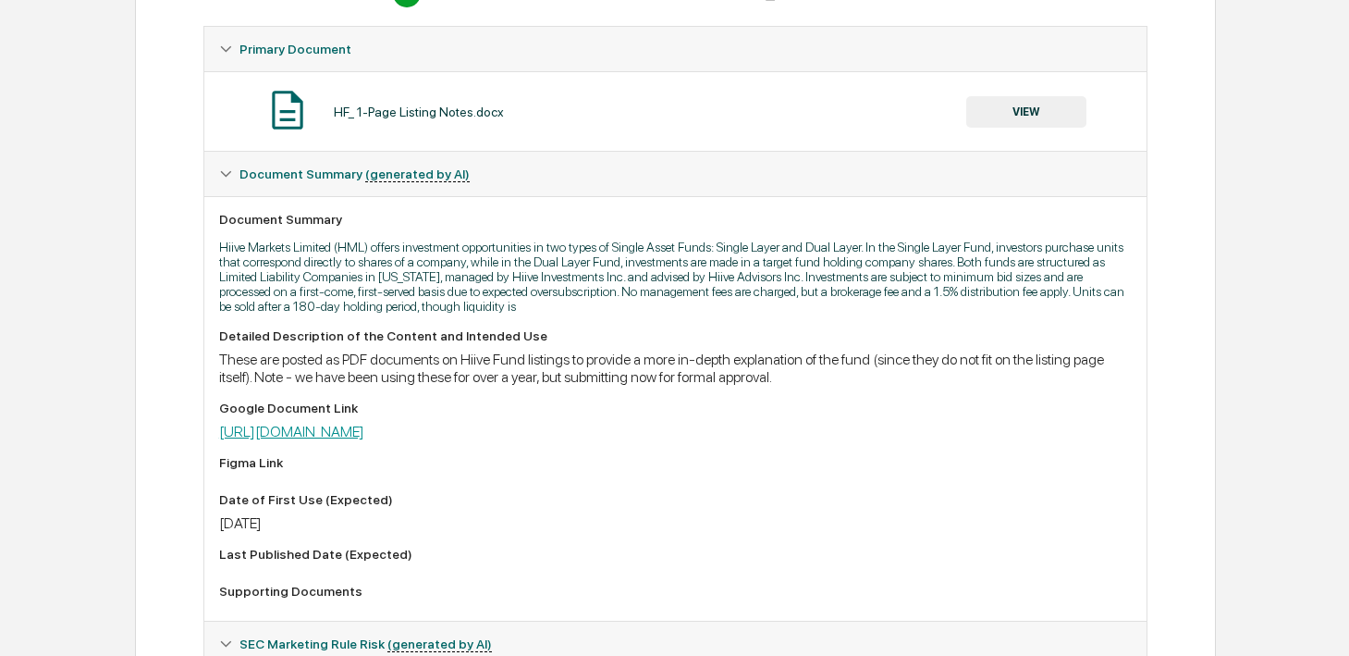
click at [364, 431] on link "[URL][DOMAIN_NAME]" at bounding box center [291, 432] width 145 height 18
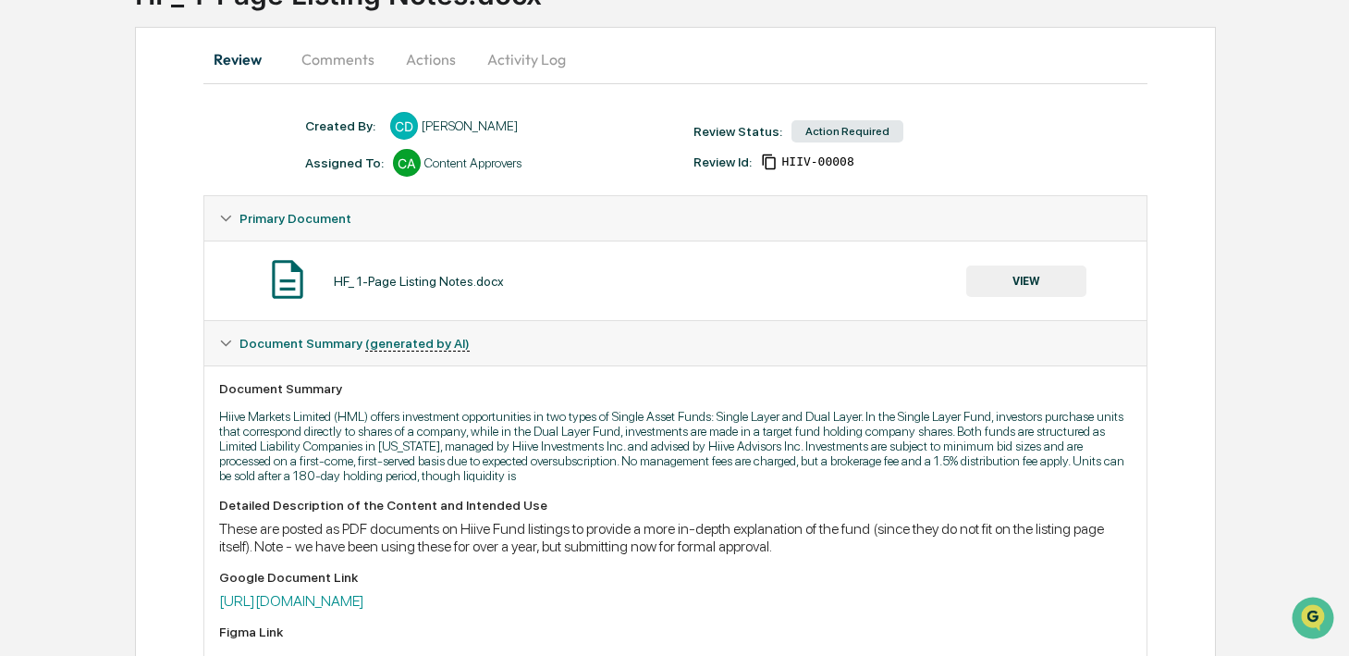
click at [323, 54] on button "Comments" at bounding box center [338, 59] width 103 height 44
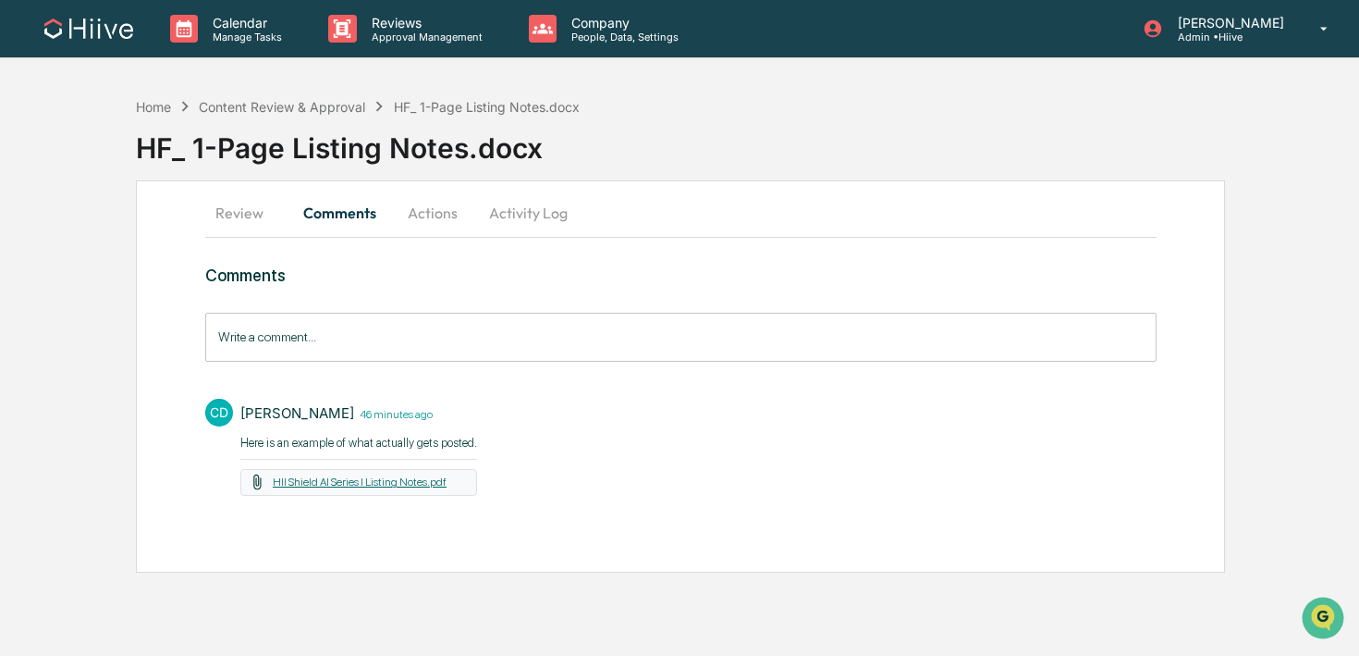
click at [312, 479] on link "HII Shield AI Series I Listing Notes.pdf" at bounding box center [360, 481] width 174 height 13
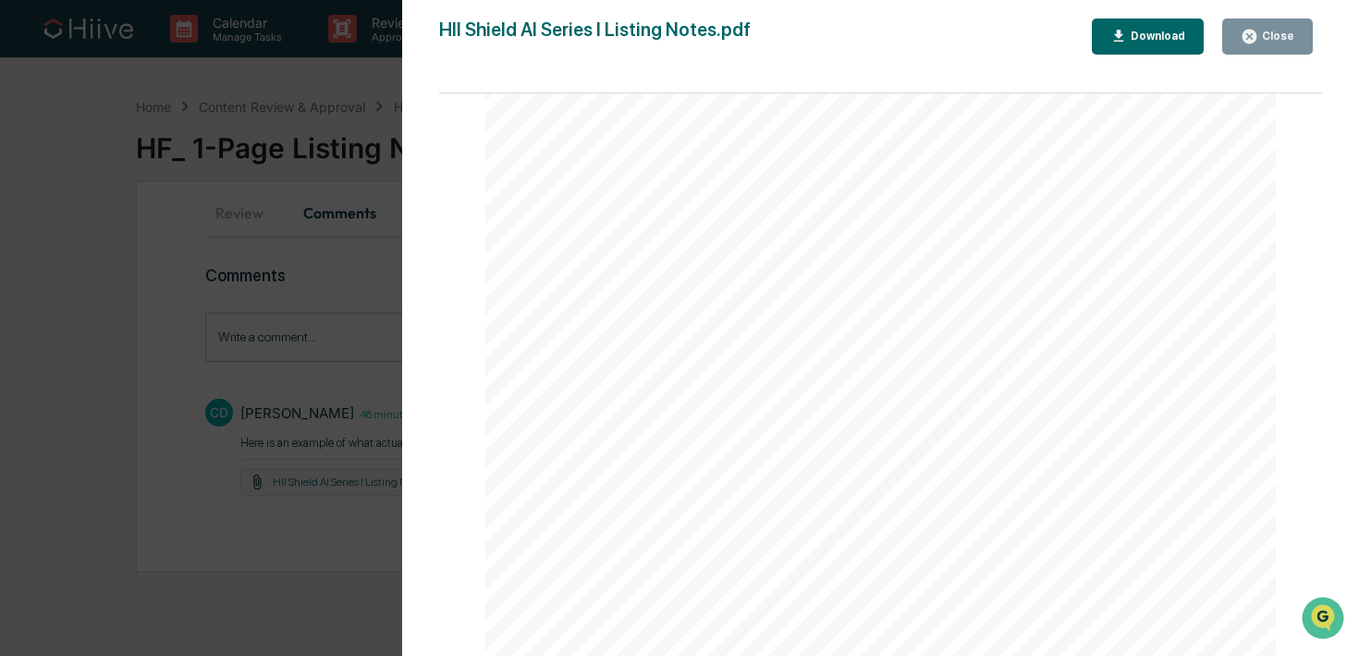
scroll to position [381, 0]
click at [1248, 37] on icon "button" at bounding box center [1250, 37] width 14 height 14
